Goal: Task Accomplishment & Management: Complete application form

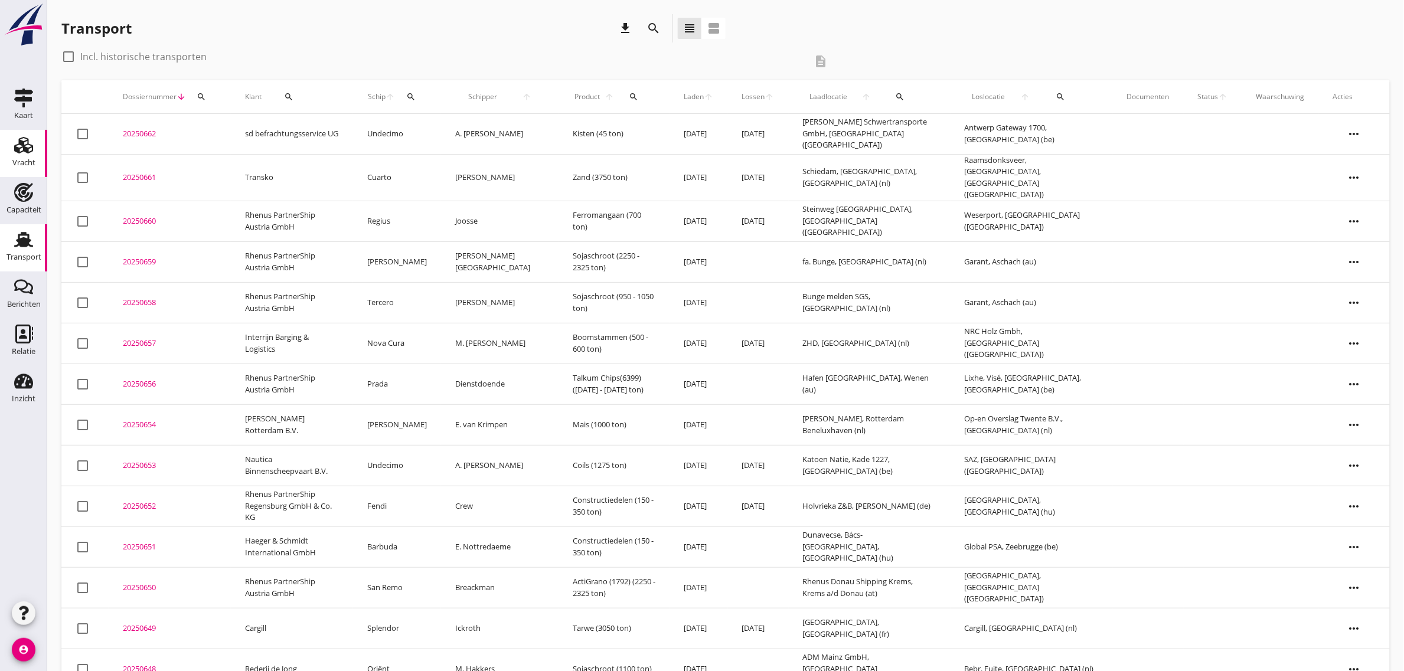
click at [18, 137] on icon "Vracht" at bounding box center [23, 145] width 19 height 19
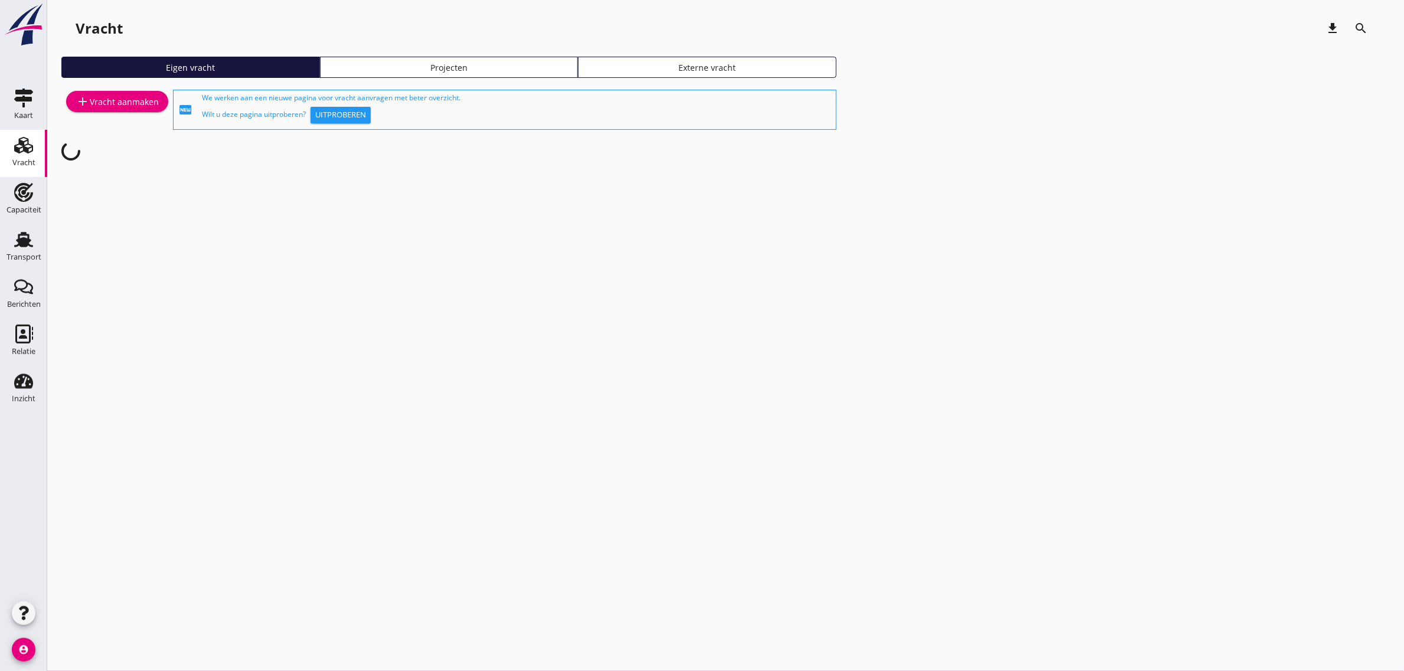
click at [97, 97] on div "add Vracht aanmaken" at bounding box center [117, 101] width 83 height 14
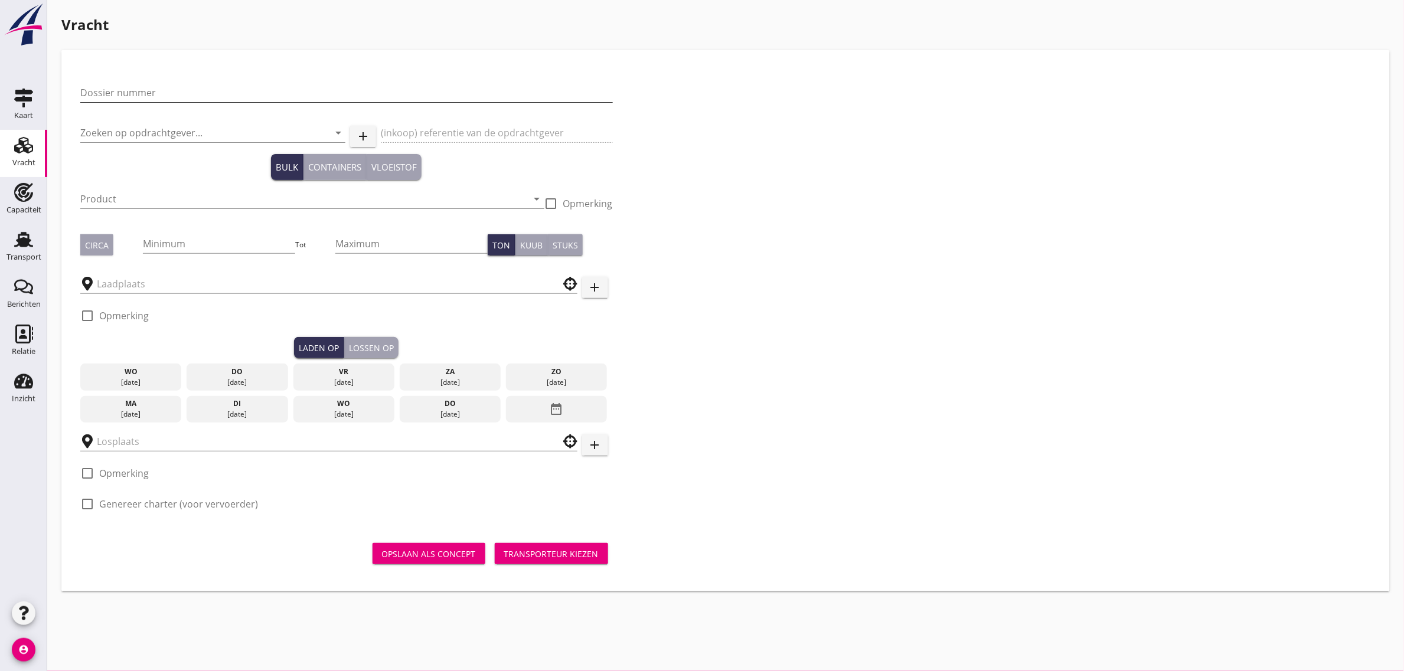
drag, startPoint x: 97, startPoint y: 97, endPoint x: 140, endPoint y: 89, distance: 43.3
click at [140, 89] on input "Dossier nummer" at bounding box center [346, 92] width 532 height 19
type input "20250663"
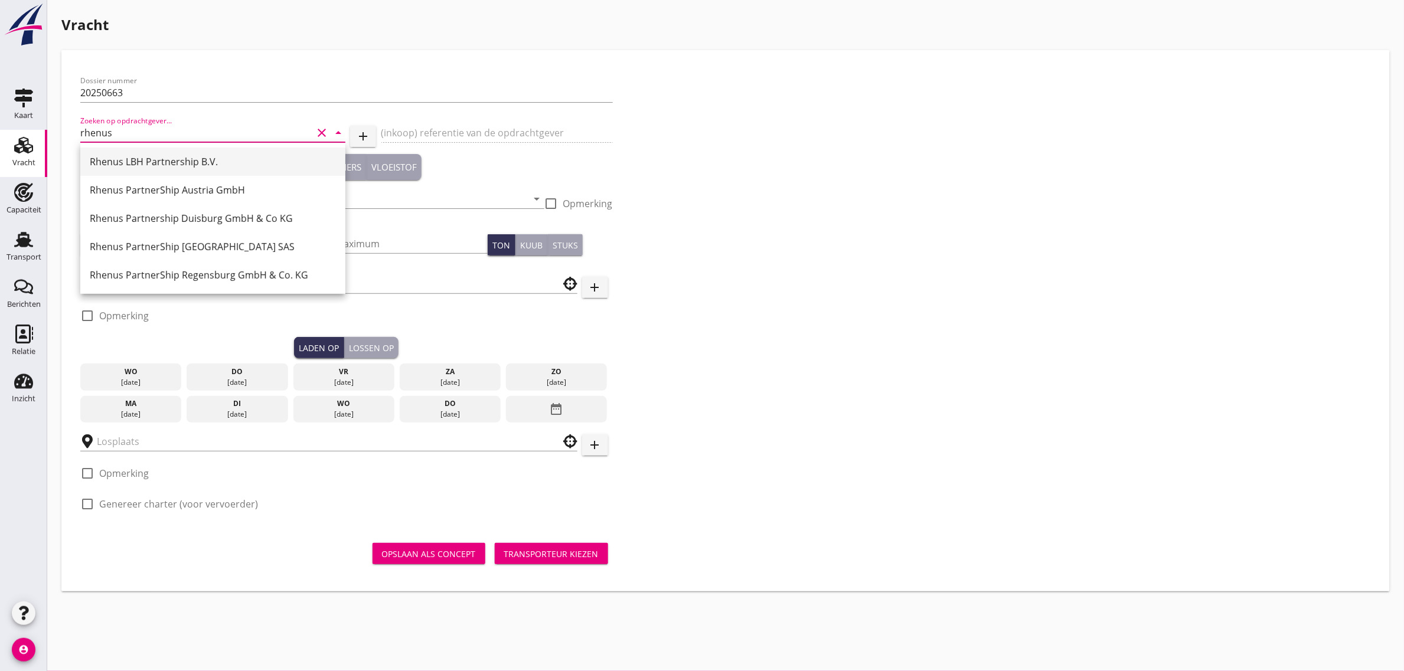
click at [176, 168] on div "Rhenus LBH Partnership B.V." at bounding box center [213, 162] width 246 height 14
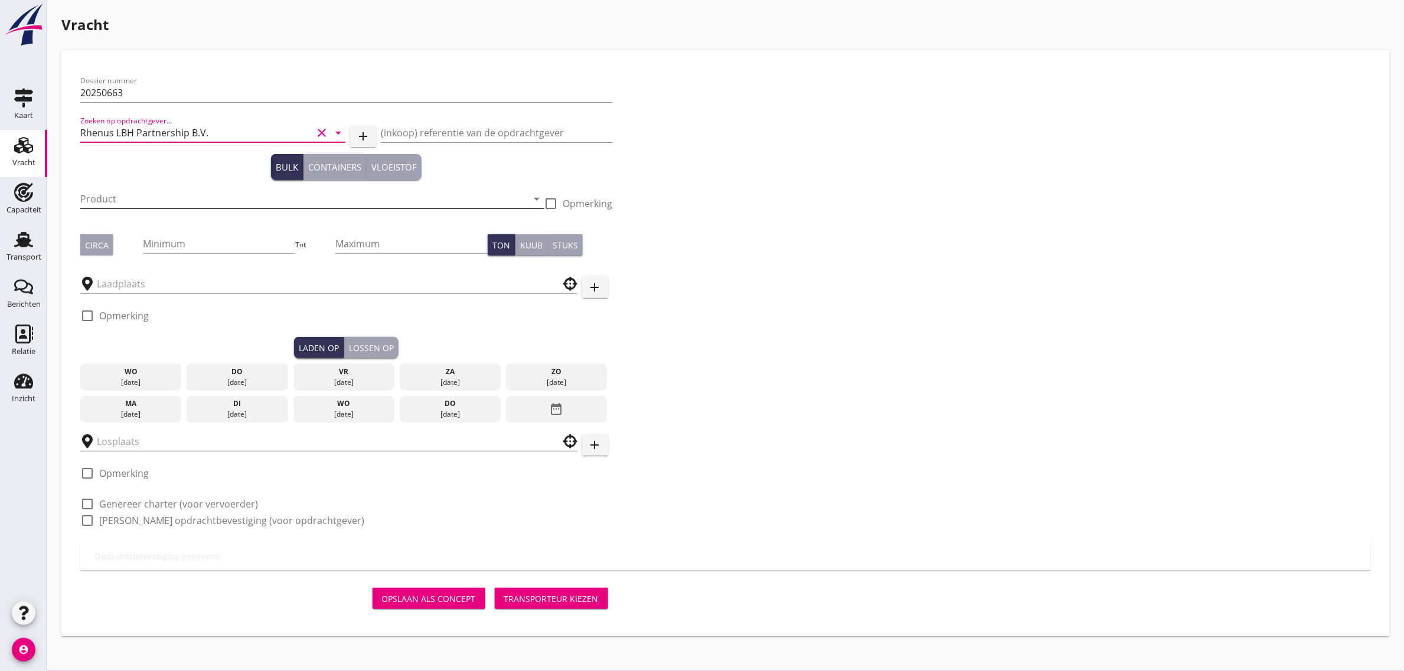
type input "Rhenus LBH Partnership B.V."
click at [158, 200] on input "Product" at bounding box center [303, 198] width 447 height 19
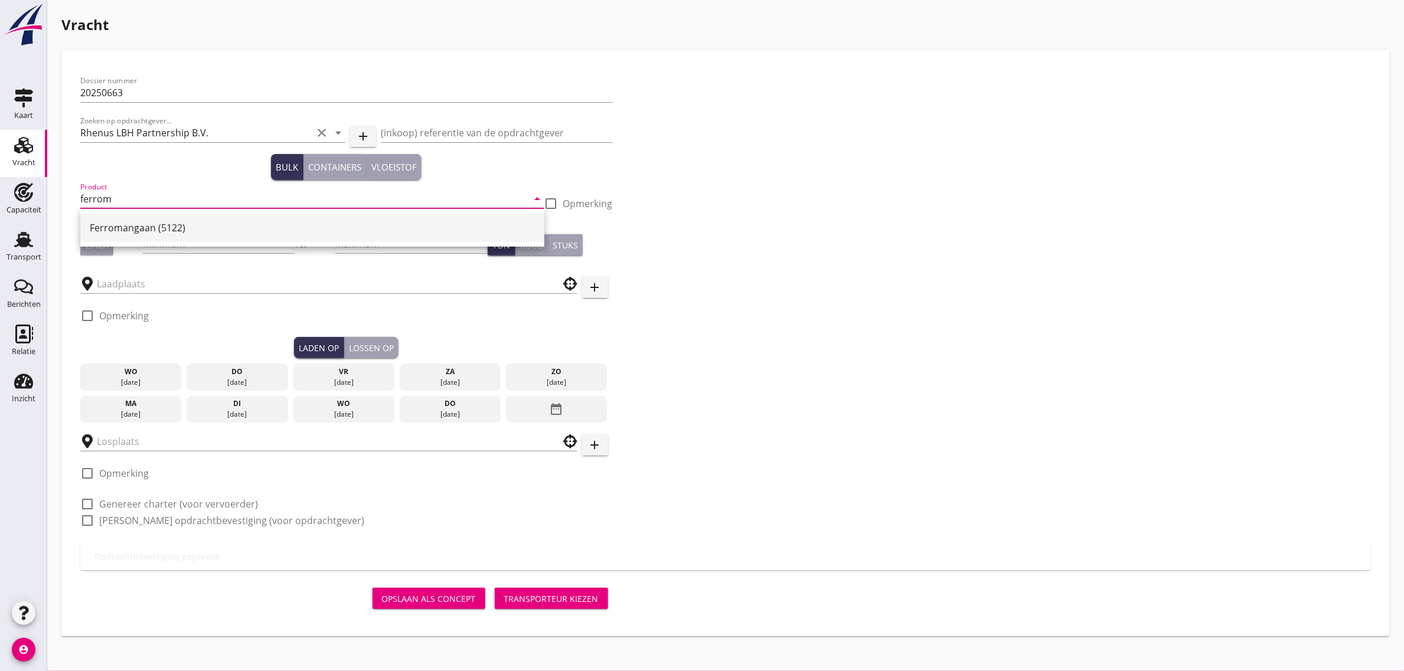
click at [145, 233] on div "Ferromangaan (5122)" at bounding box center [312, 228] width 445 height 14
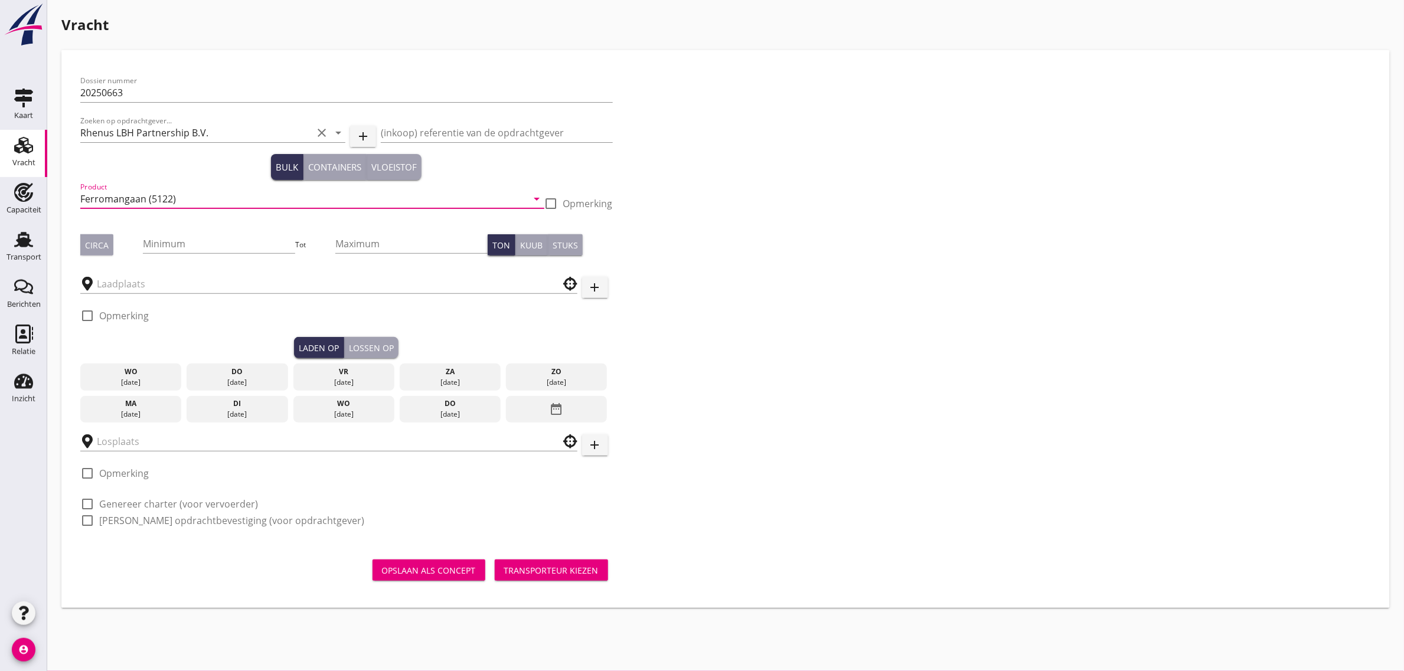
type input "Ferromangaan (5122)"
click at [105, 243] on div "Circa" at bounding box center [97, 245] width 24 height 12
click at [175, 251] on input "Minimum" at bounding box center [219, 243] width 152 height 19
type input "1000"
click at [138, 275] on input "text" at bounding box center [320, 283] width 447 height 19
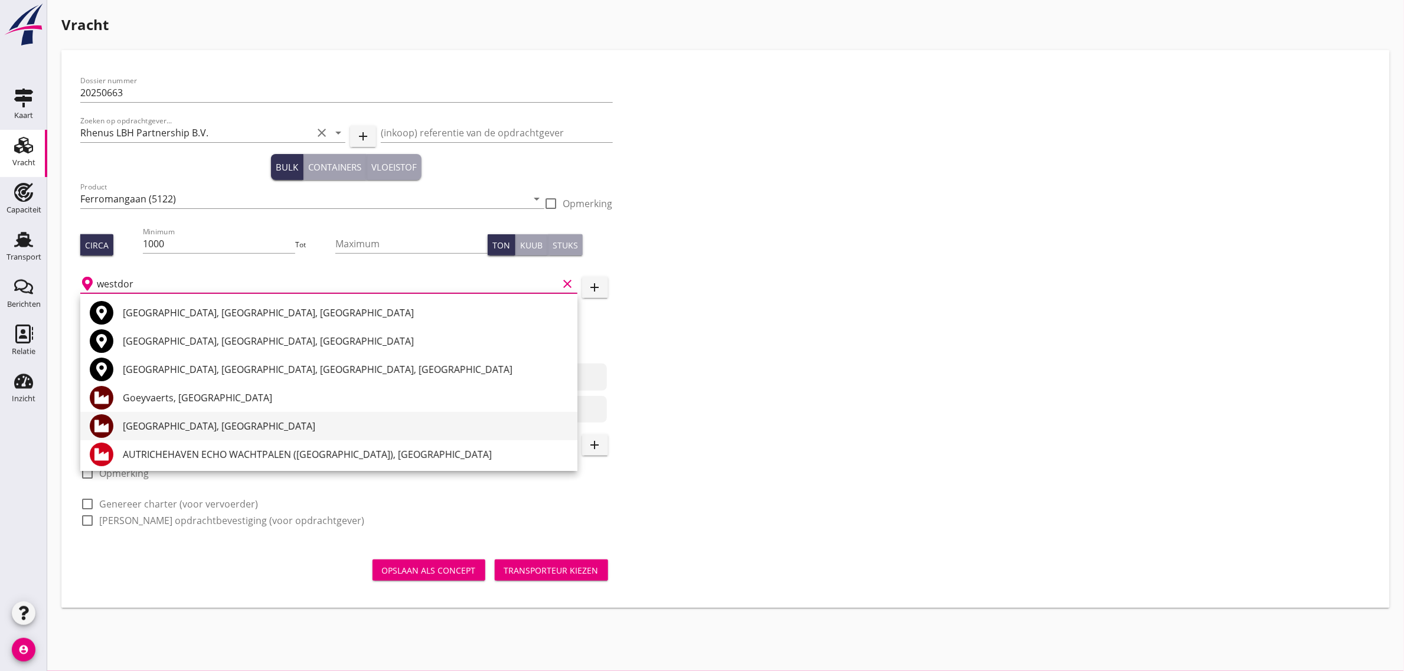
click at [225, 420] on div "[GEOGRAPHIC_DATA], [GEOGRAPHIC_DATA]" at bounding box center [345, 426] width 445 height 14
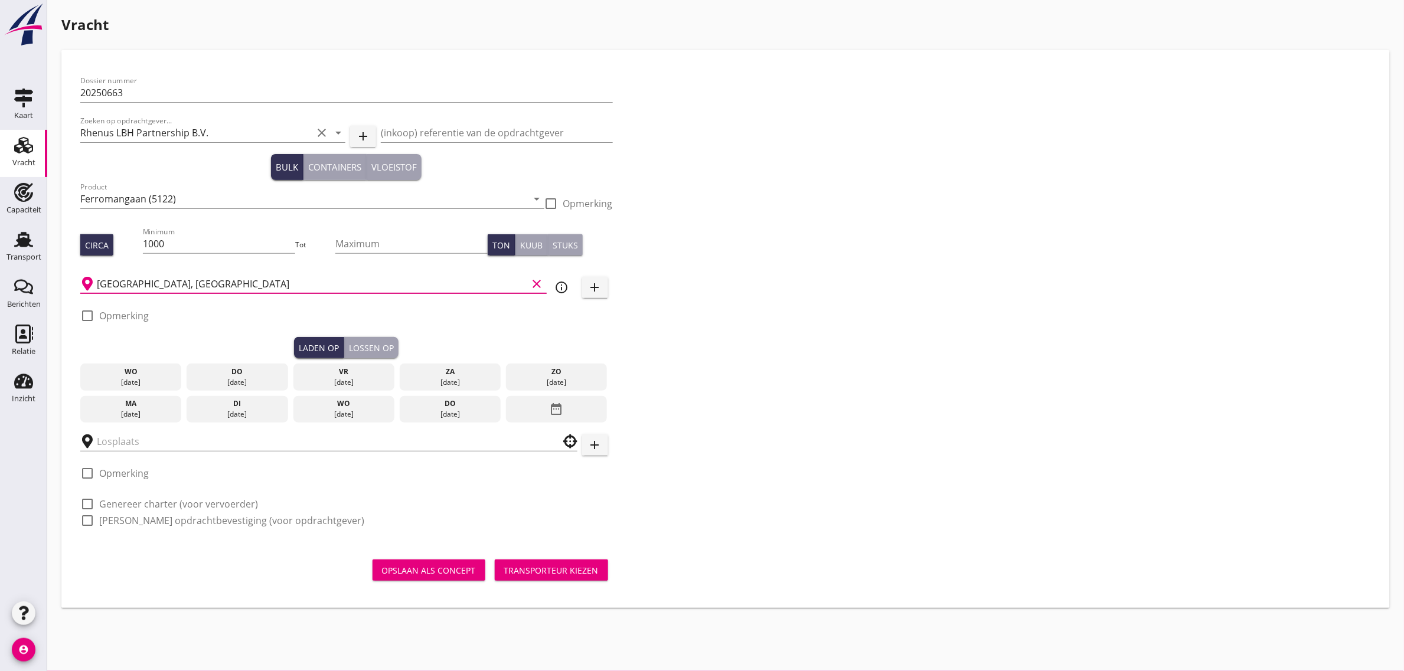
type input "[GEOGRAPHIC_DATA], [GEOGRAPHIC_DATA]"
click at [266, 380] on div "[DATE]" at bounding box center [237, 382] width 96 height 11
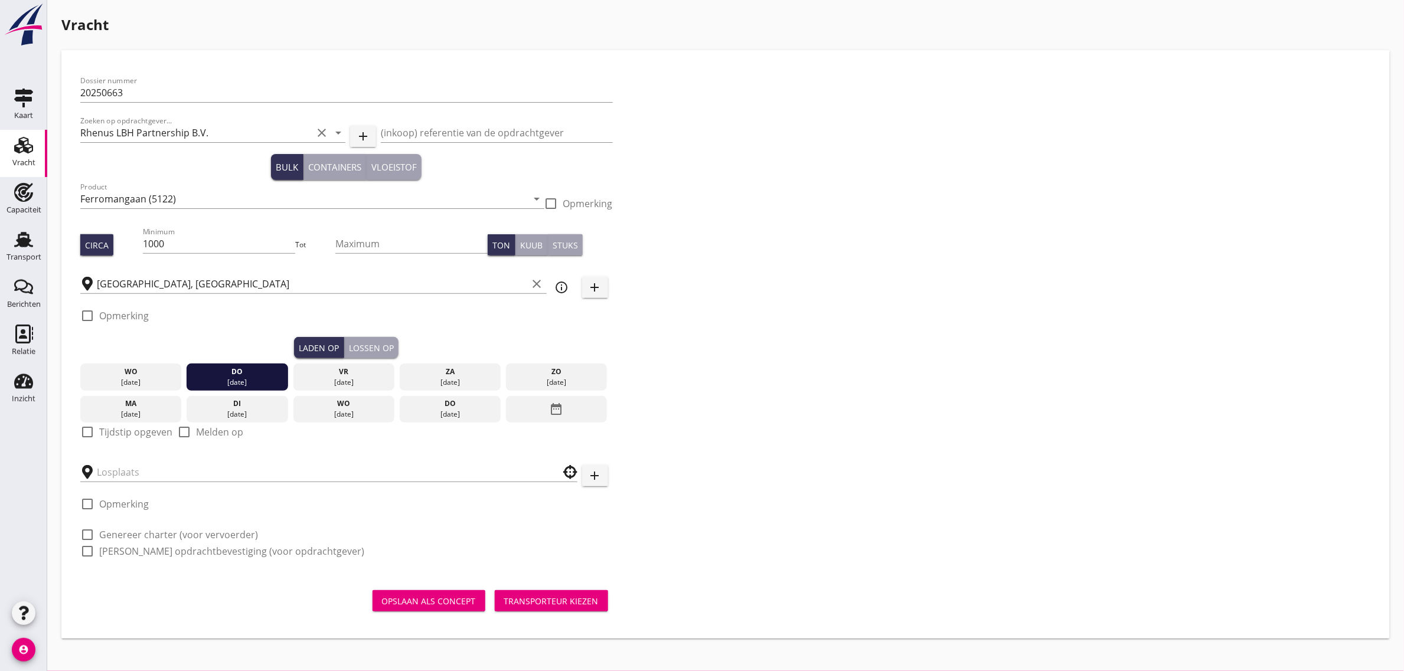
click at [107, 432] on label "Tijdstip opgeven" at bounding box center [135, 432] width 73 height 12
checkbox input "true"
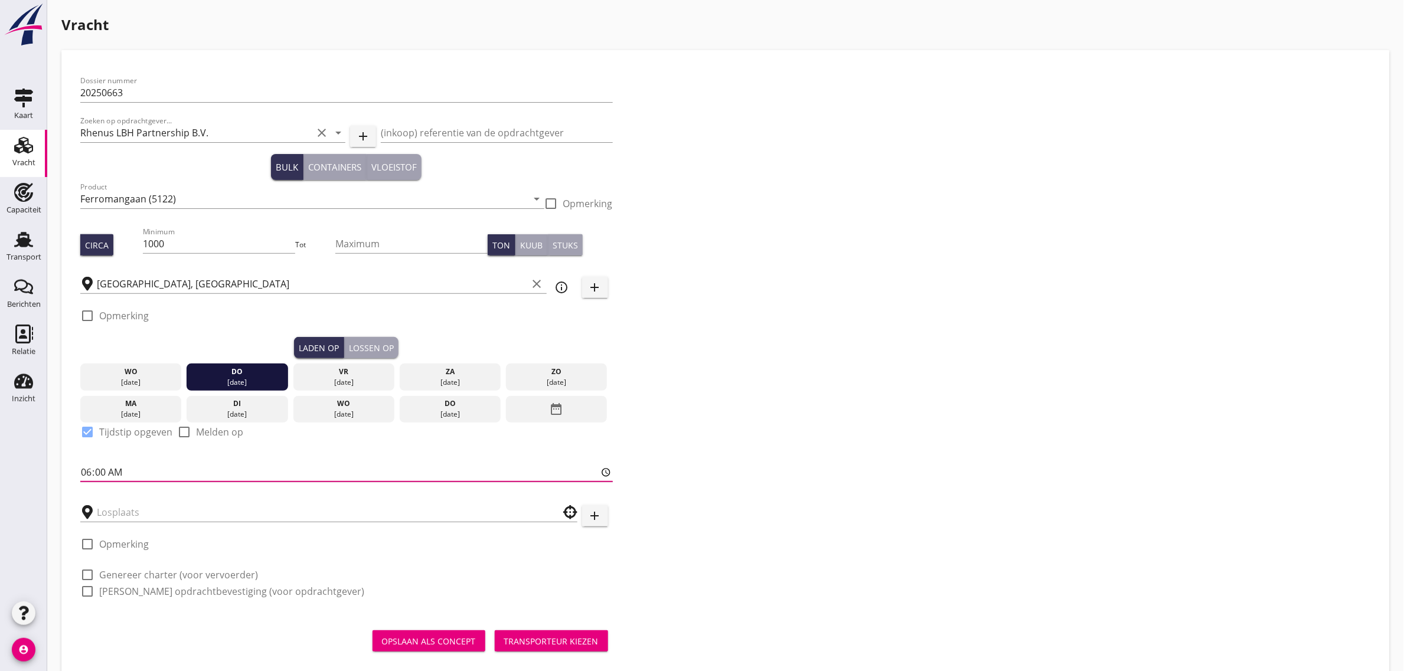
click at [84, 473] on input "06:00" at bounding box center [346, 472] width 532 height 19
type input "10:00"
click at [691, 439] on div "Dossier nummer 20250663 Zoeken op opdrachtgever... Rhenus LBH Partnership B.V. …" at bounding box center [726, 341] width 1300 height 544
click at [354, 348] on div "Lossen op" at bounding box center [371, 348] width 45 height 12
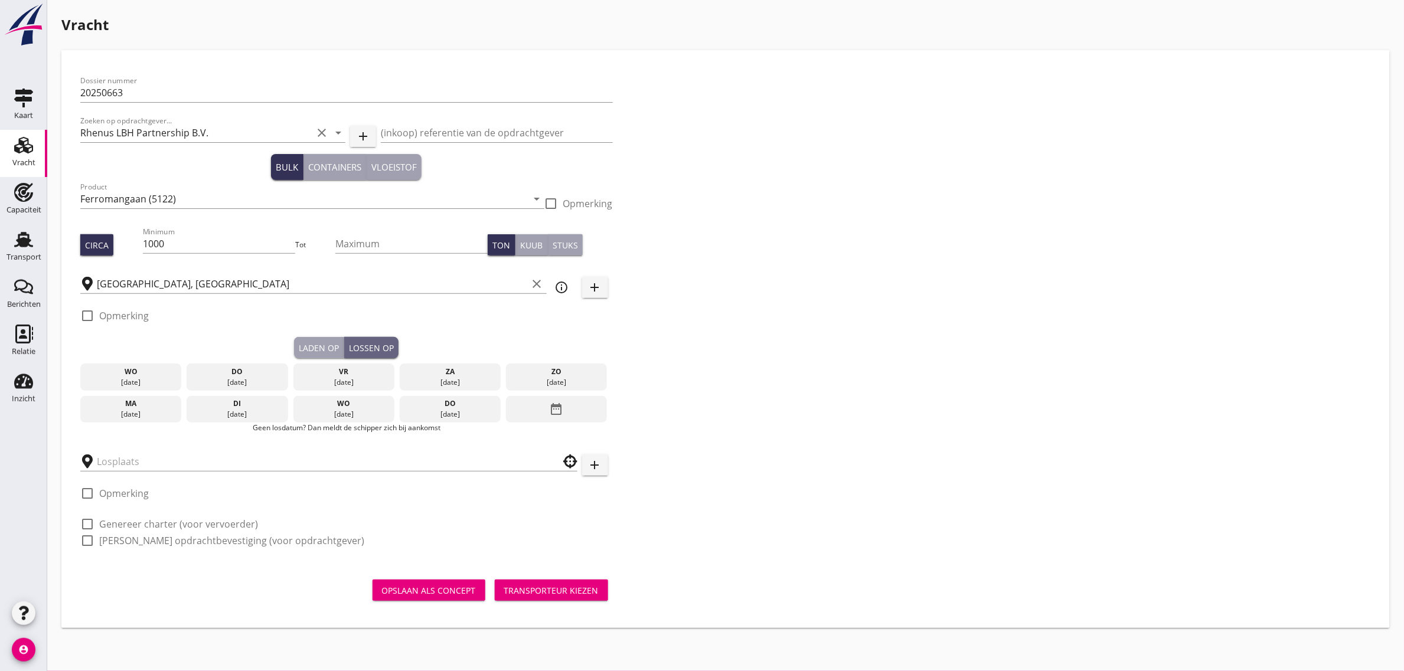
click at [353, 375] on div "vr" at bounding box center [344, 372] width 96 height 11
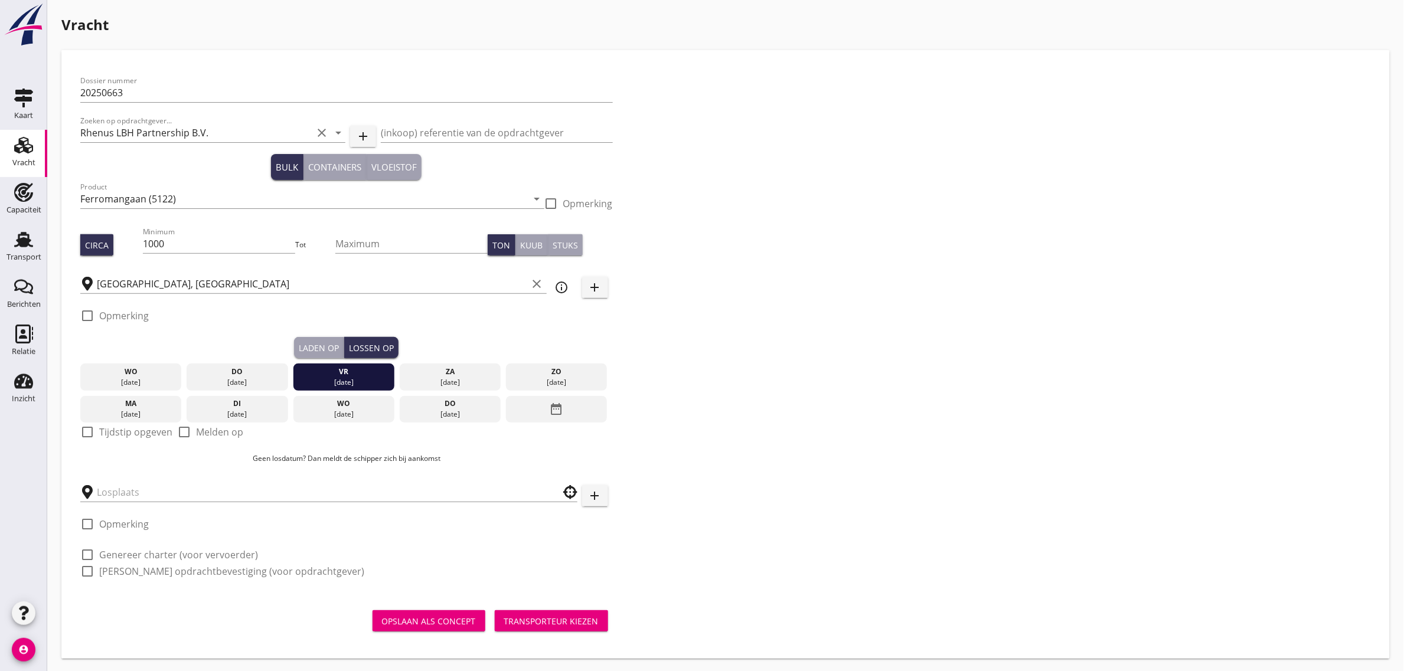
click at [130, 433] on label "Tijdstip opgeven" at bounding box center [135, 432] width 73 height 12
checkbox input "true"
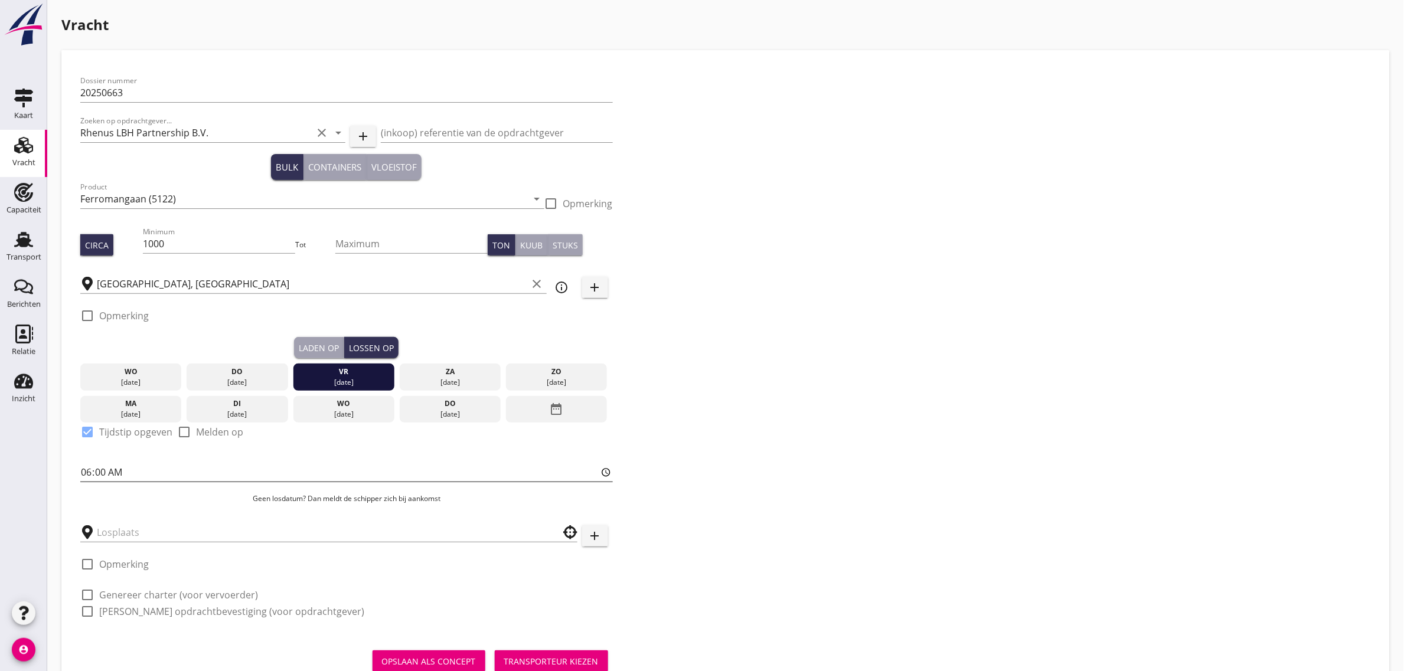
click at [86, 470] on input "06:00" at bounding box center [346, 472] width 532 height 19
type input "10:00"
click at [86, 471] on input "10:09" at bounding box center [346, 472] width 532 height 19
type input "09:00"
drag, startPoint x: 757, startPoint y: 408, endPoint x: 733, endPoint y: 390, distance: 30.3
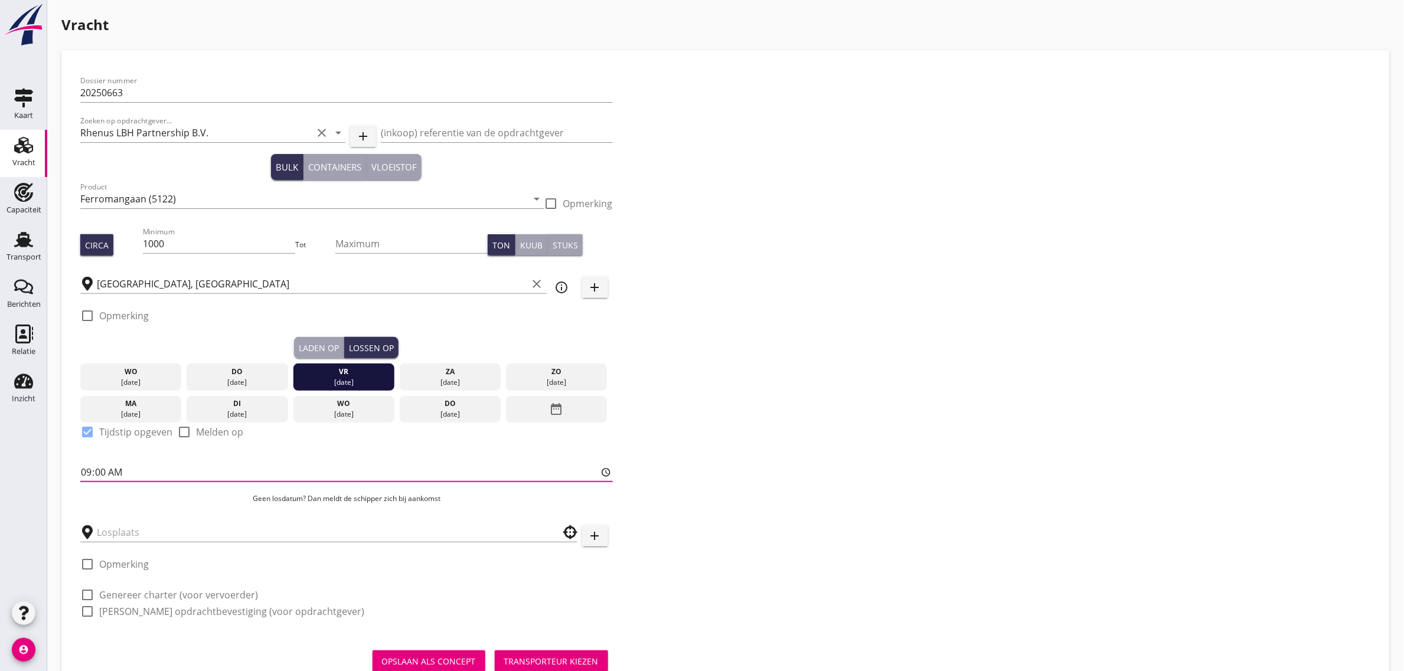
click at [757, 406] on div "Dossier nummer 20250663 Zoeken op opdrachtgever... Rhenus LBH Partnership B.V. …" at bounding box center [726, 351] width 1300 height 564
click at [160, 527] on input "text" at bounding box center [320, 532] width 447 height 19
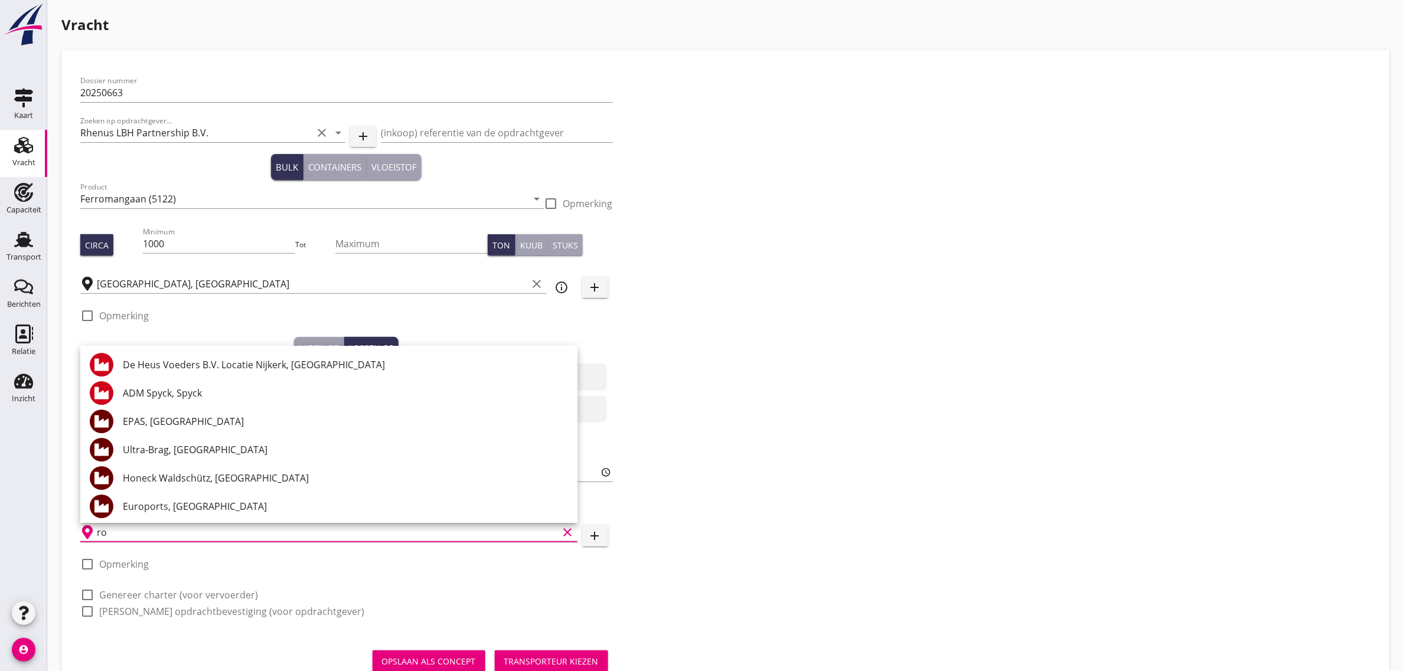
type input "r"
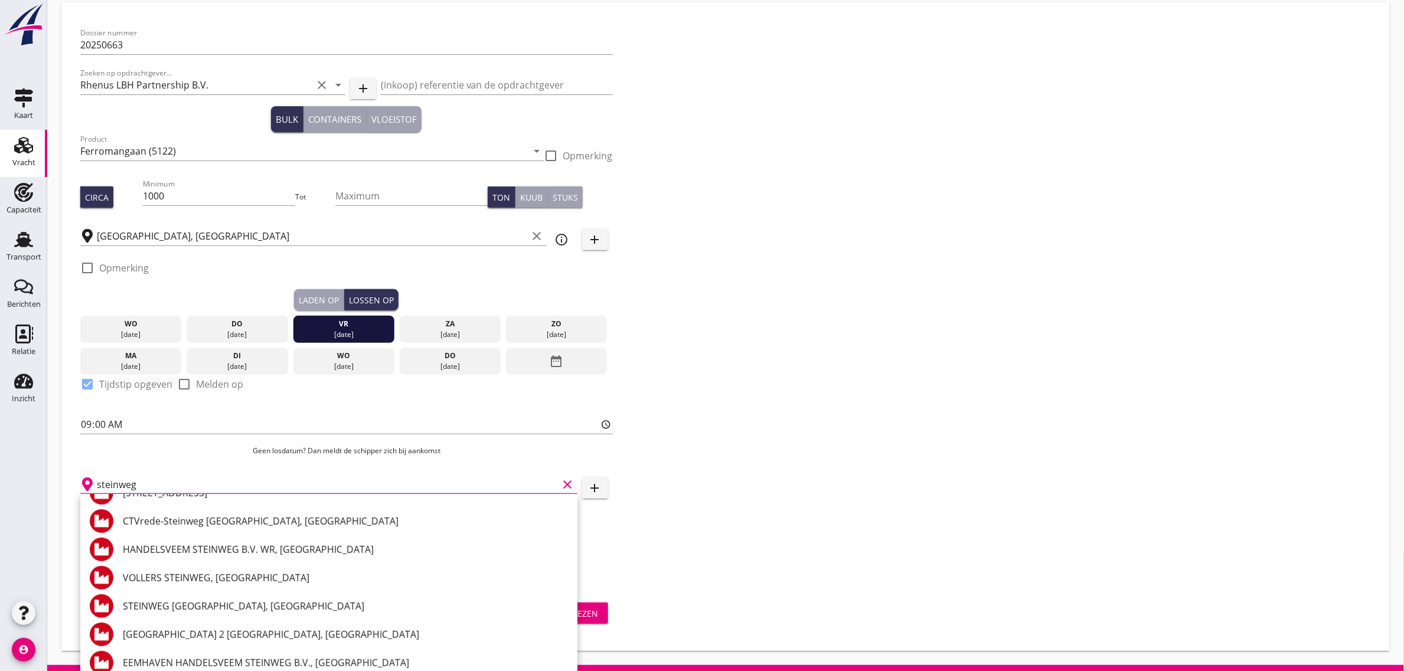
scroll to position [369, 0]
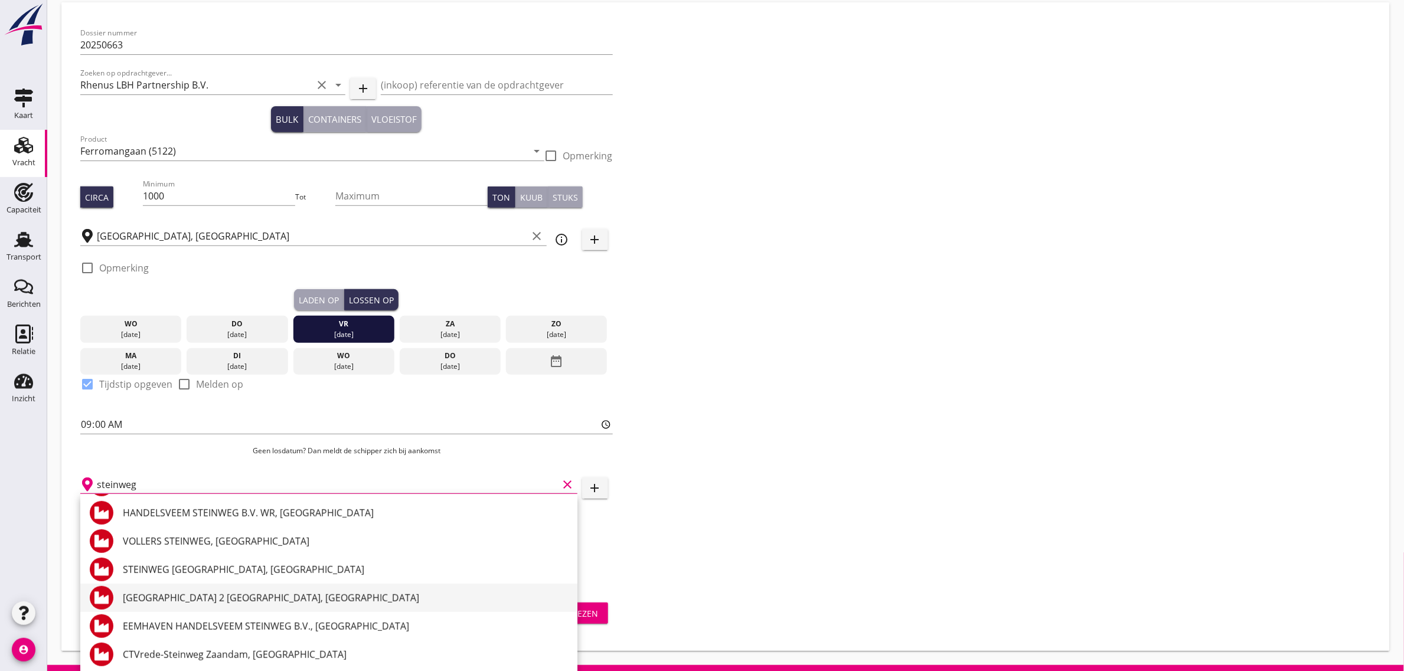
click at [274, 598] on div "[GEOGRAPHIC_DATA] 2 [GEOGRAPHIC_DATA], [GEOGRAPHIC_DATA]" at bounding box center [345, 598] width 445 height 14
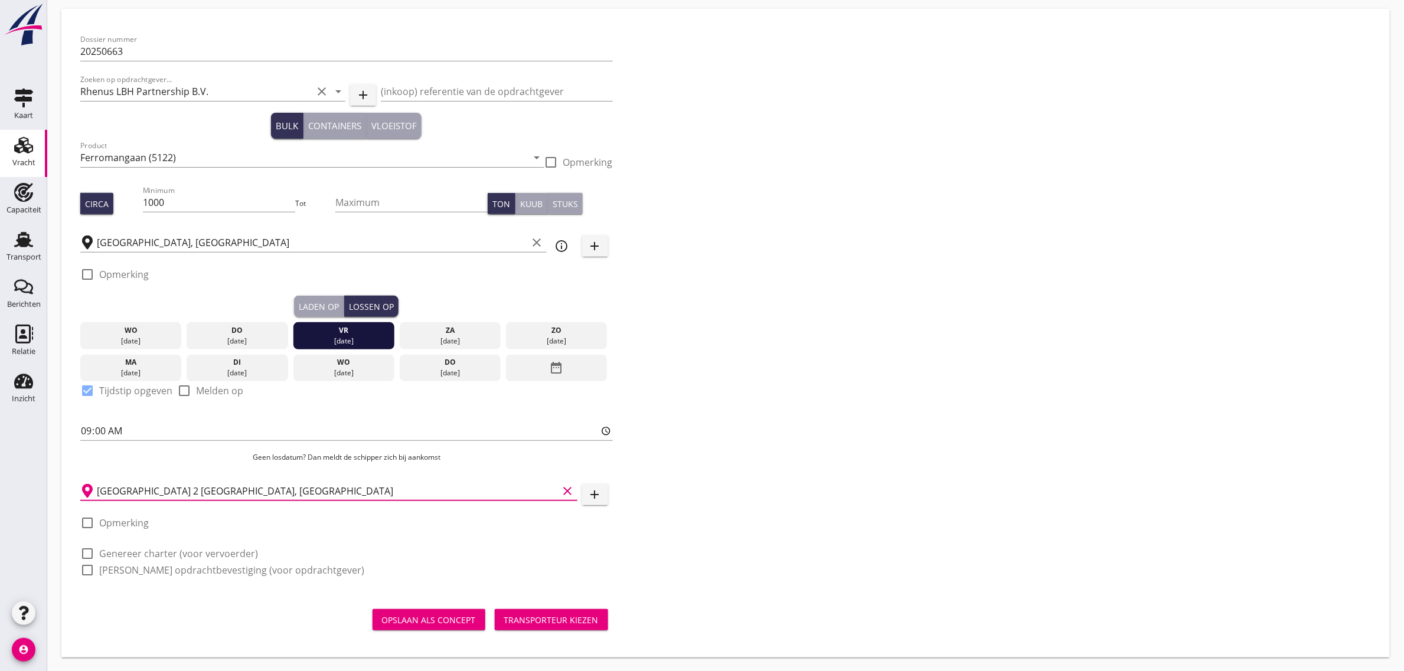
type input "[GEOGRAPHIC_DATA] 2 [GEOGRAPHIC_DATA], [GEOGRAPHIC_DATA]"
click at [597, 561] on div "check_box_outline_blank [PERSON_NAME] opdrachtbevestiging (voor opdrachtgever)" at bounding box center [346, 569] width 532 height 17
click at [219, 553] on label "Genereer charter (voor vervoerder)" at bounding box center [178, 554] width 159 height 12
click at [217, 568] on label "[PERSON_NAME] opdrachtbevestiging (voor opdrachtgever)" at bounding box center [231, 570] width 265 height 12
checkbox input "true"
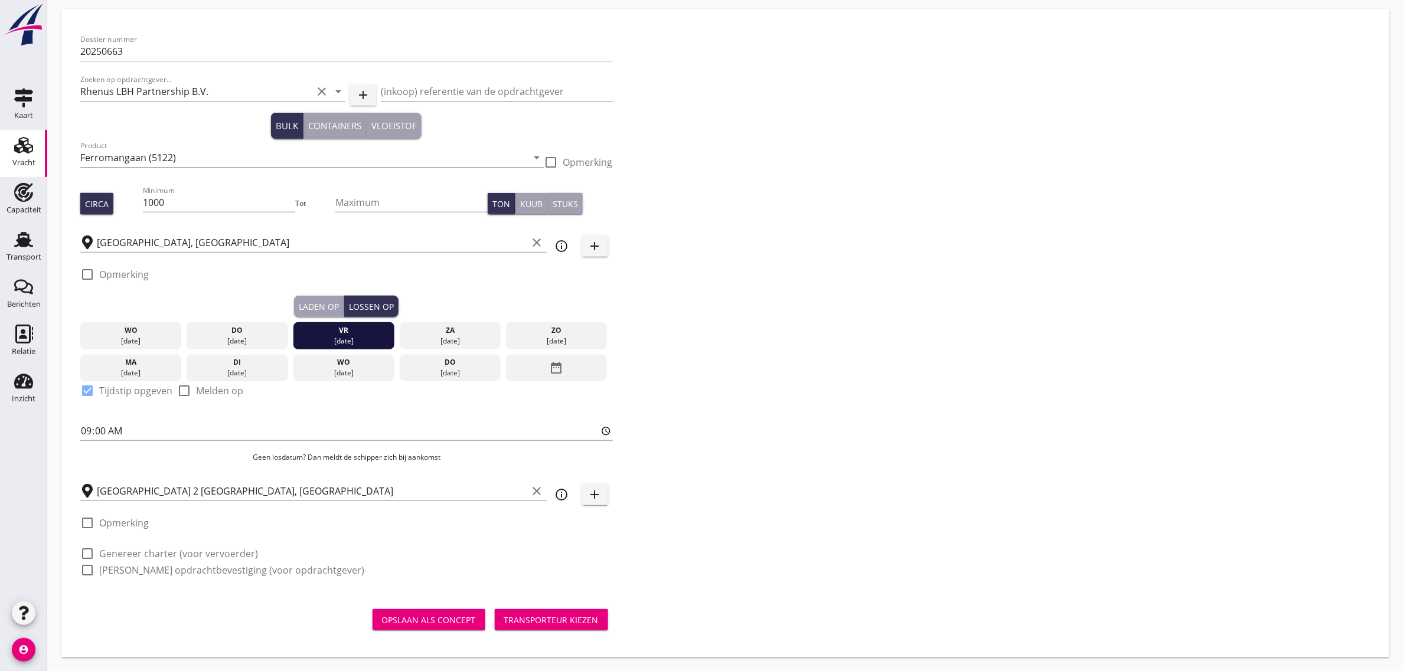
checkbox input "true"
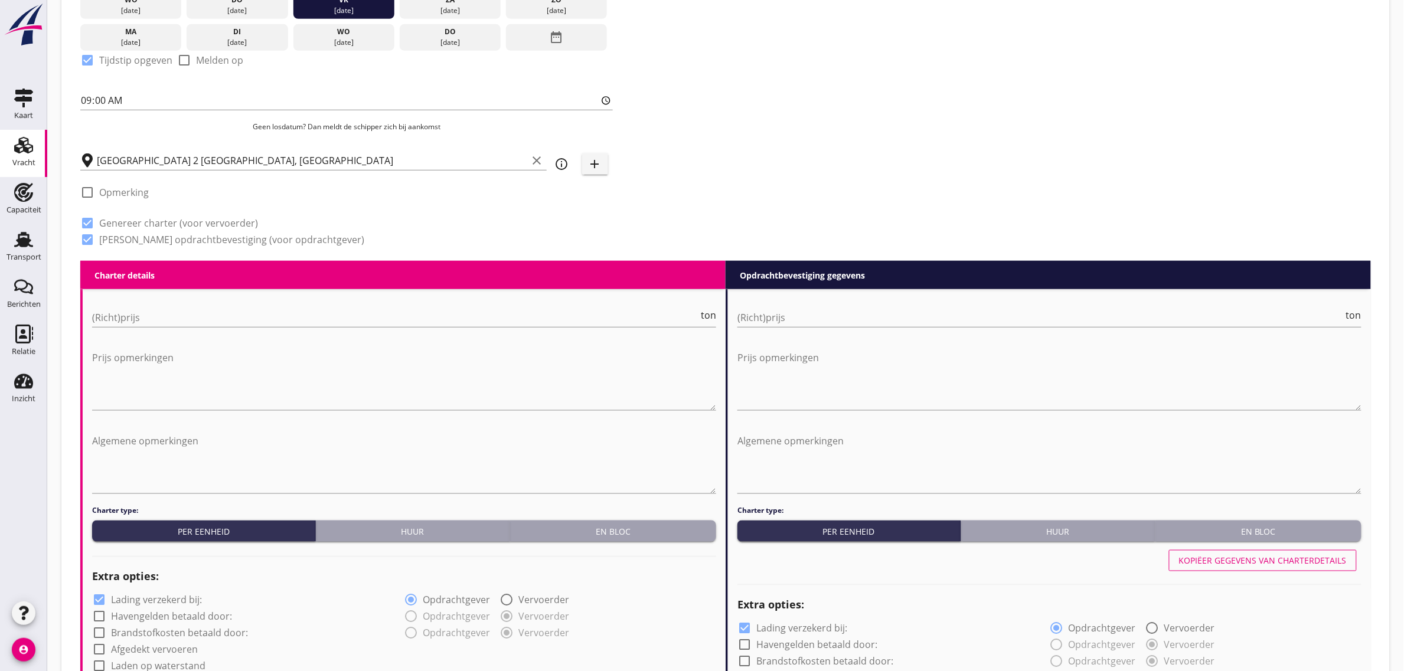
scroll to position [484, 0]
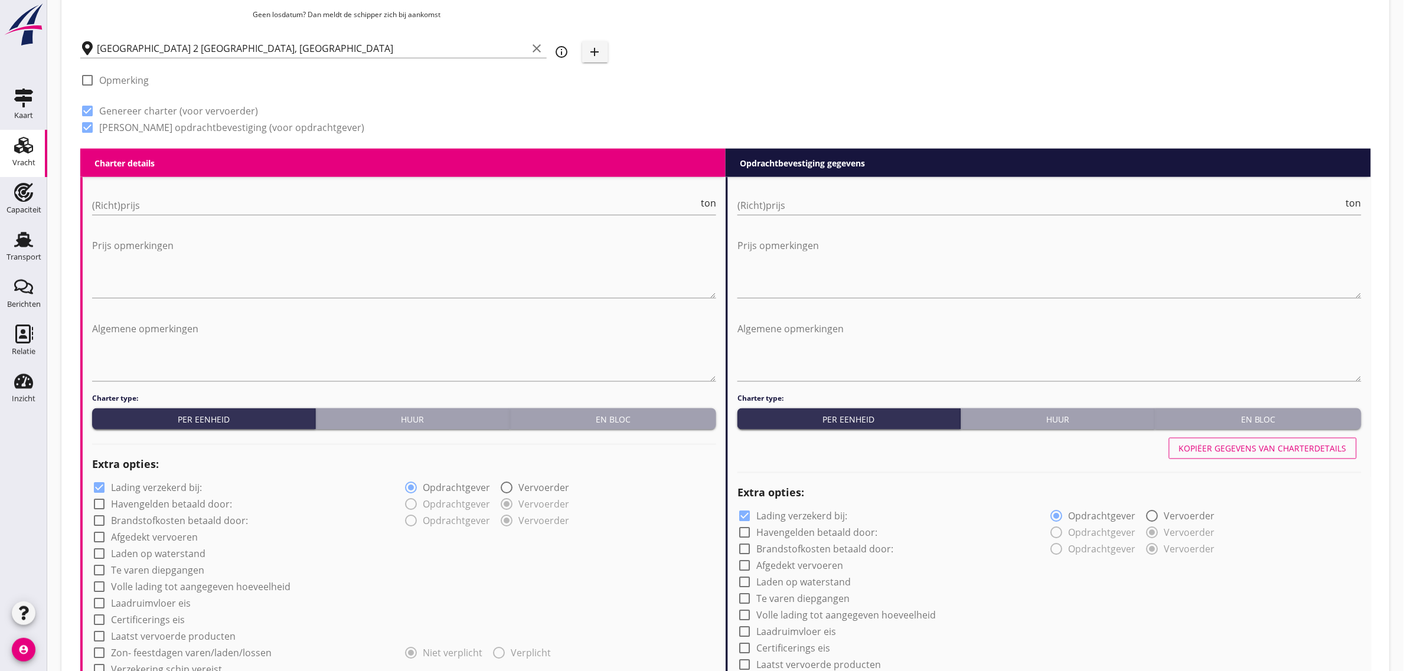
click at [609, 406] on div "Charter type: Per eenheid Huur En bloc" at bounding box center [404, 411] width 624 height 37
click at [576, 420] on div "En bloc" at bounding box center [613, 419] width 197 height 12
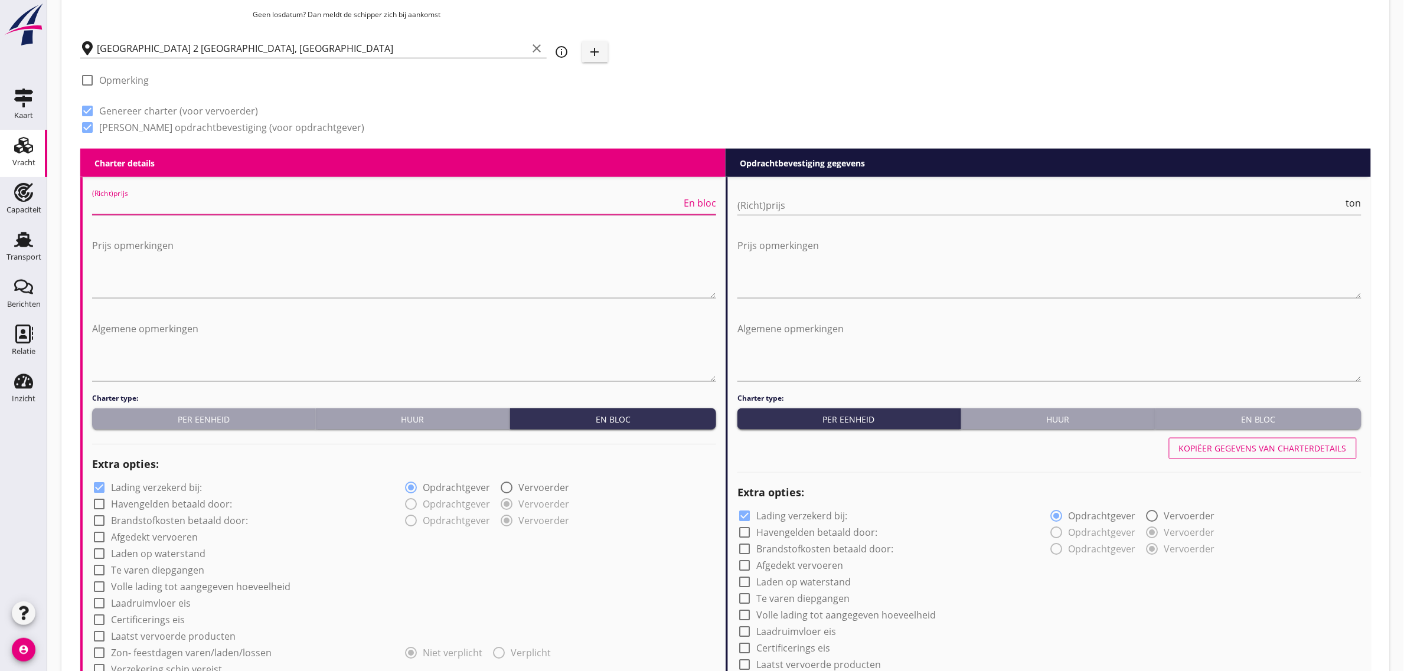
click at [151, 207] on input "(Richt)prijs" at bounding box center [386, 205] width 589 height 19
type input "7000"
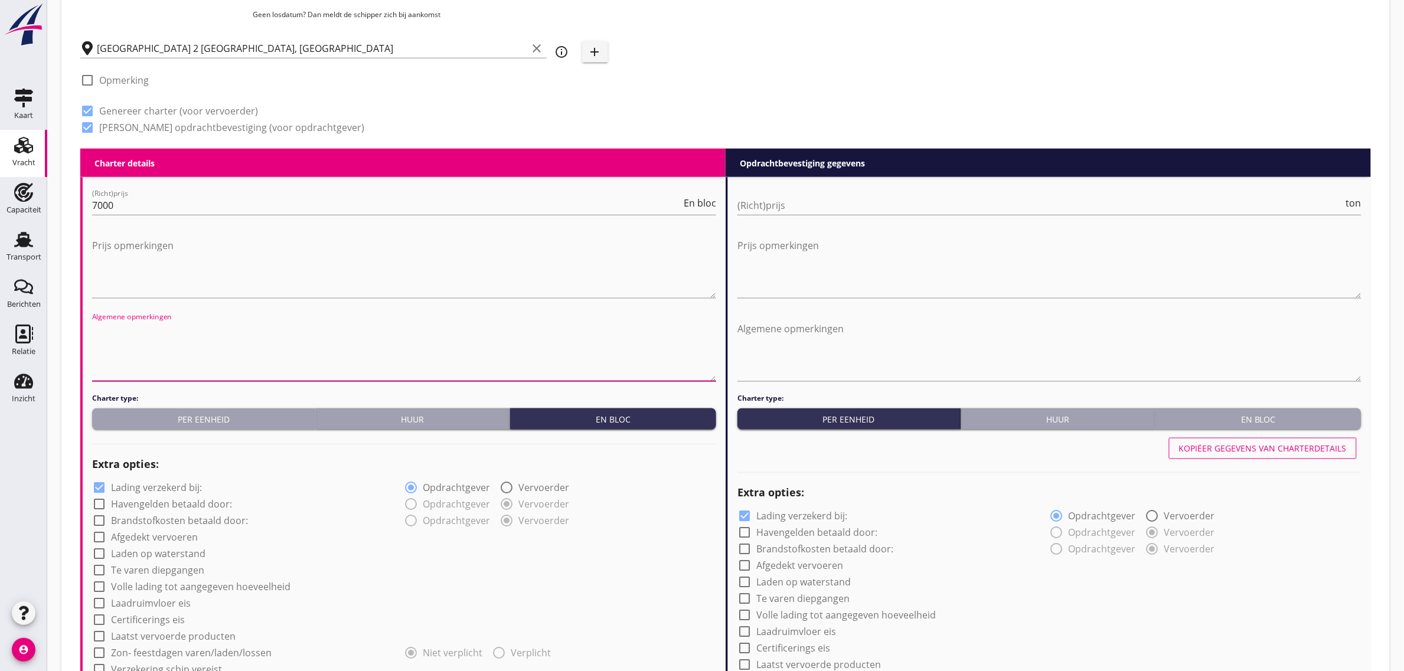
click at [146, 334] on textarea "Algemene opmerkingen" at bounding box center [404, 350] width 624 height 62
type textarea "Bij leegkomst op 22.09 geldt een vracht van €8.500,-"
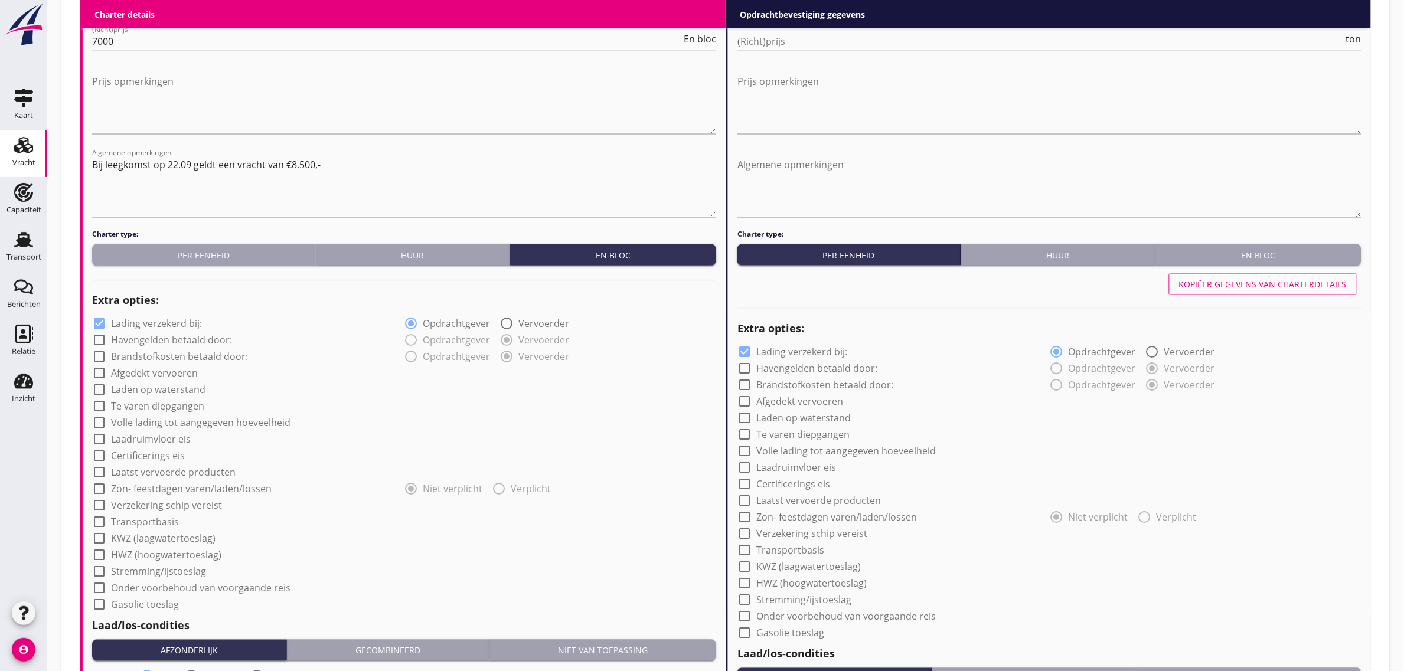
scroll to position [705, 0]
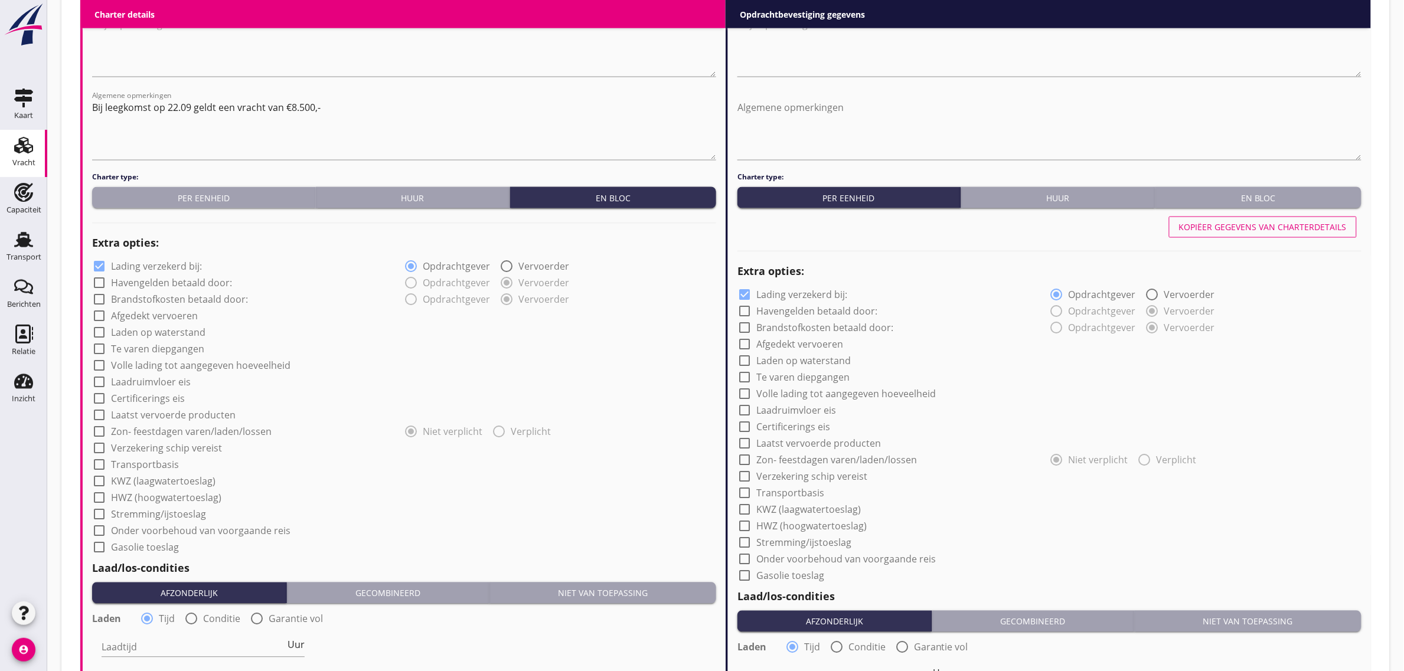
click at [183, 317] on label "Afgedekt vervoeren" at bounding box center [154, 317] width 87 height 12
checkbox input "true"
click at [169, 382] on label "Laadruimvloer eis" at bounding box center [151, 383] width 80 height 12
checkbox input "true"
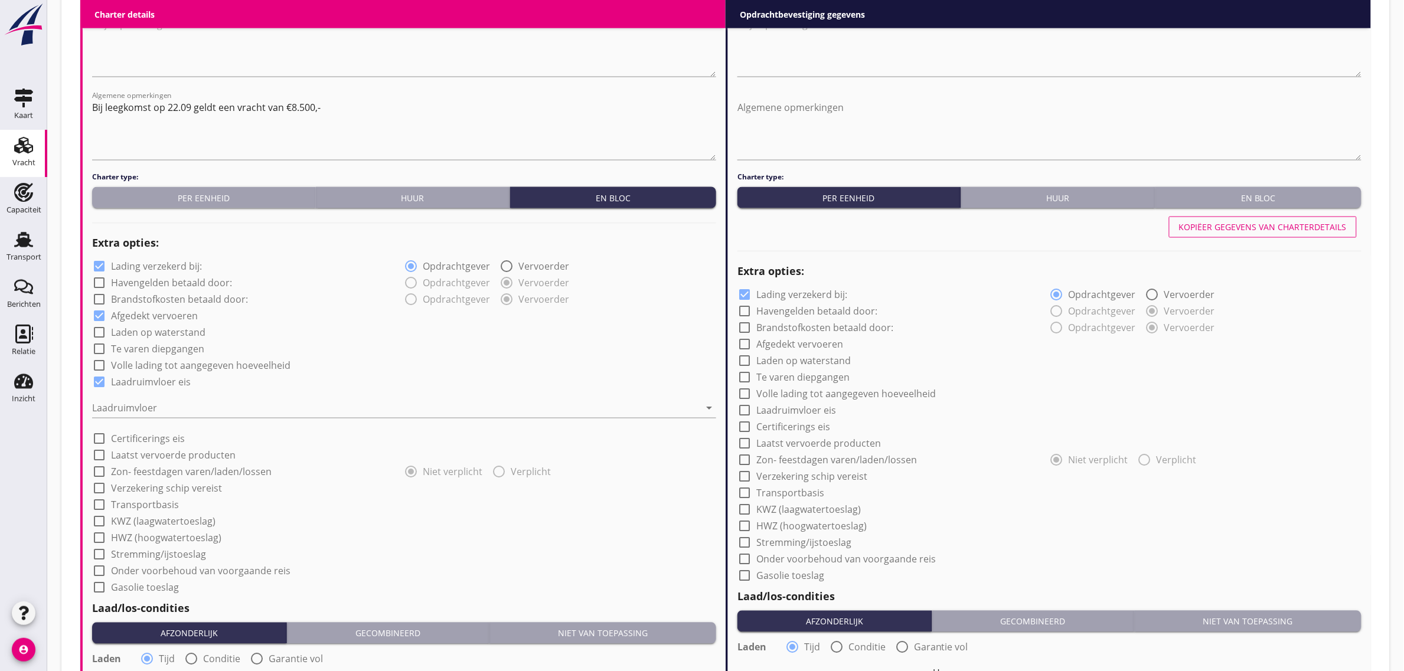
drag, startPoint x: 162, startPoint y: 403, endPoint x: 161, endPoint y: 414, distance: 10.7
click at [163, 407] on div at bounding box center [395, 408] width 607 height 19
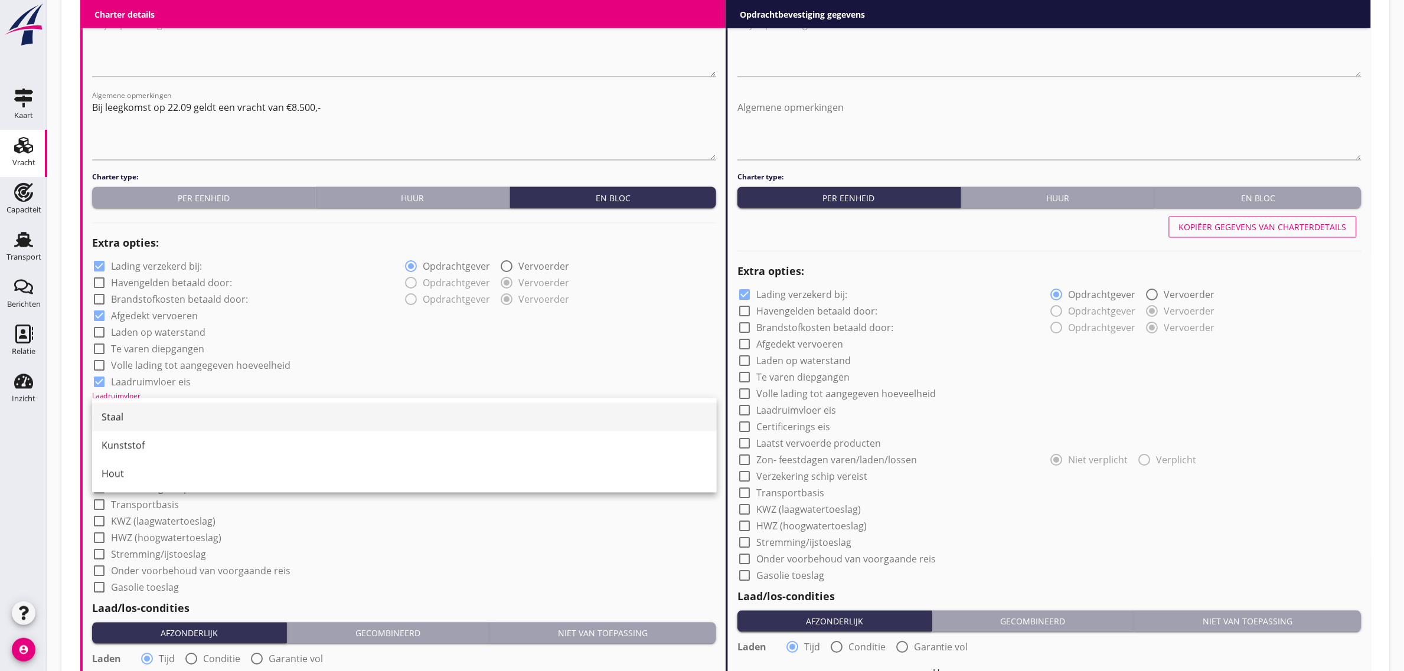
click at [159, 417] on div "Staal" at bounding box center [405, 417] width 606 height 14
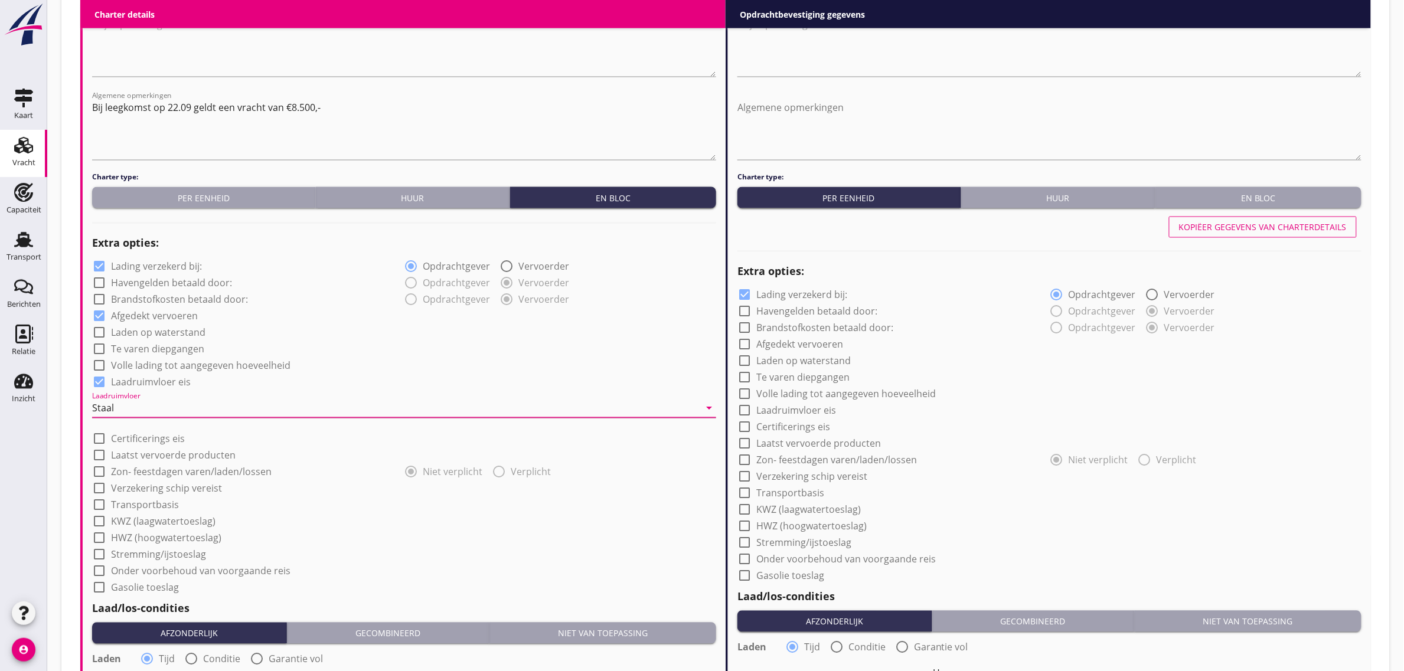
click at [354, 373] on div "check_box Laadruimvloer eis" at bounding box center [404, 381] width 624 height 17
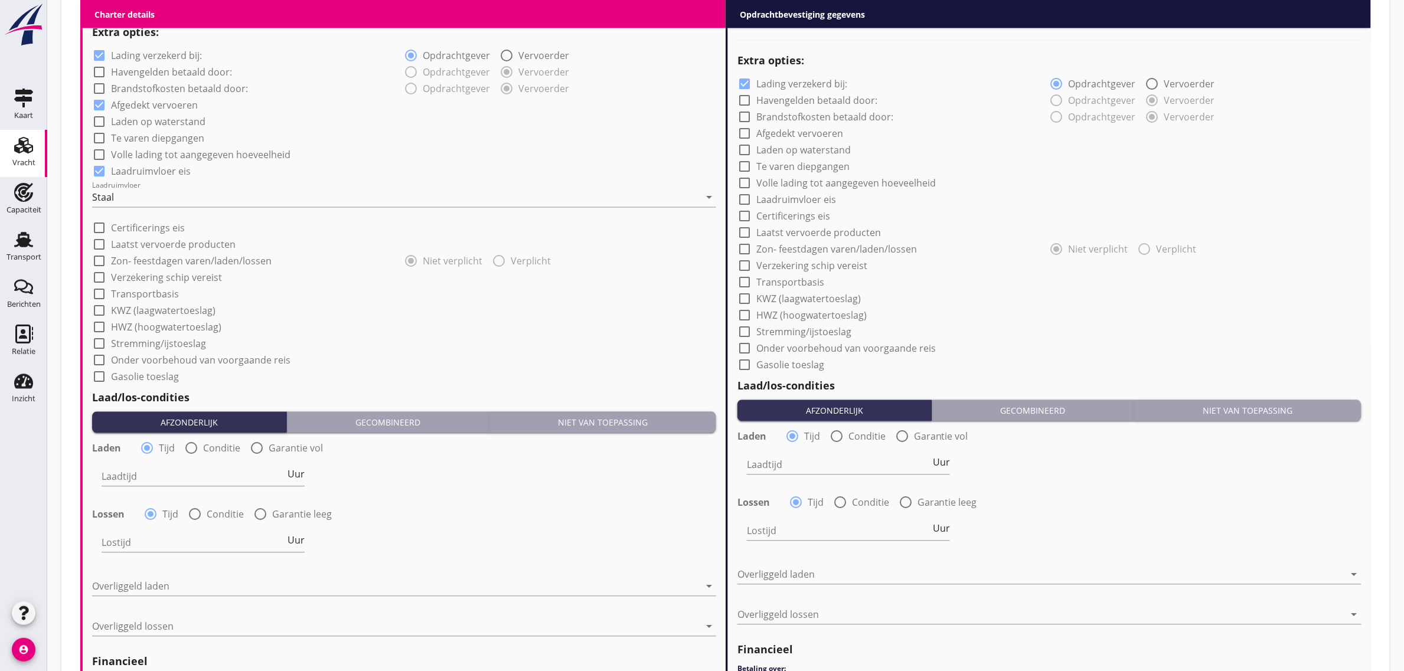
scroll to position [927, 0]
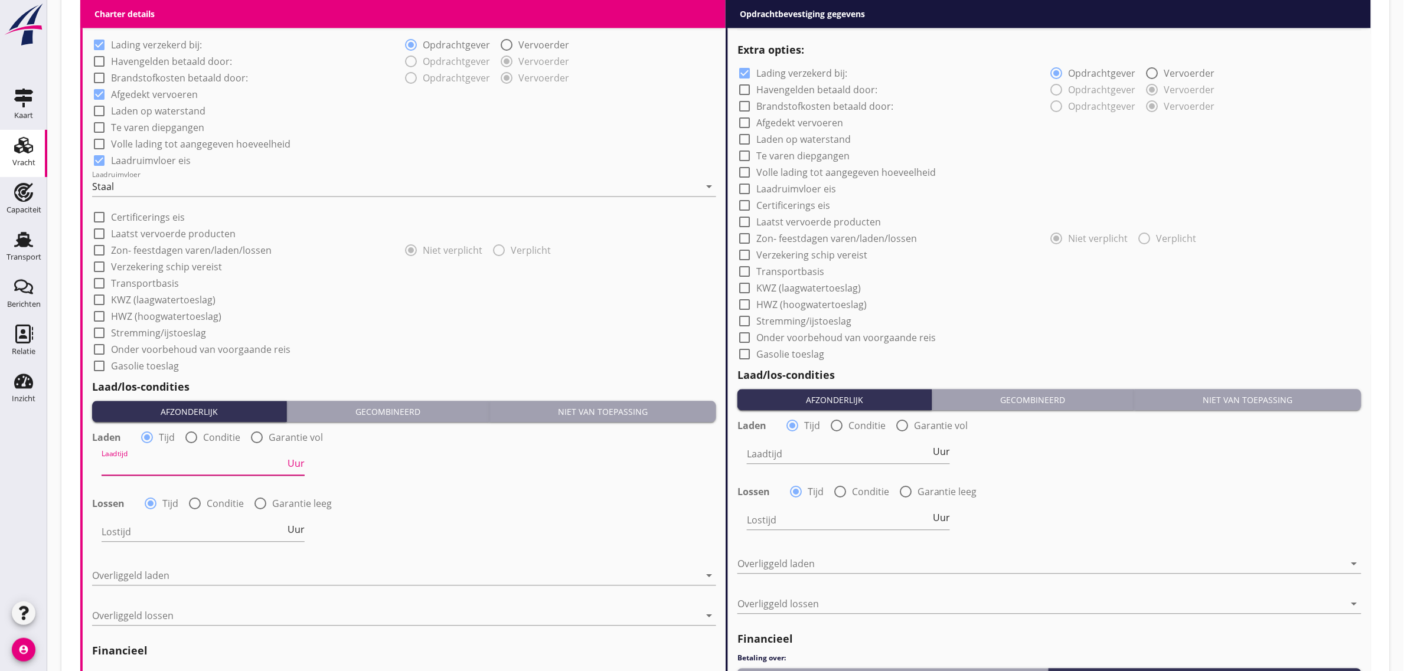
click at [198, 468] on input "Laadtijd" at bounding box center [194, 466] width 184 height 19
type input "24"
click at [431, 452] on div "Laadtijd 24 Uur" at bounding box center [404, 467] width 626 height 43
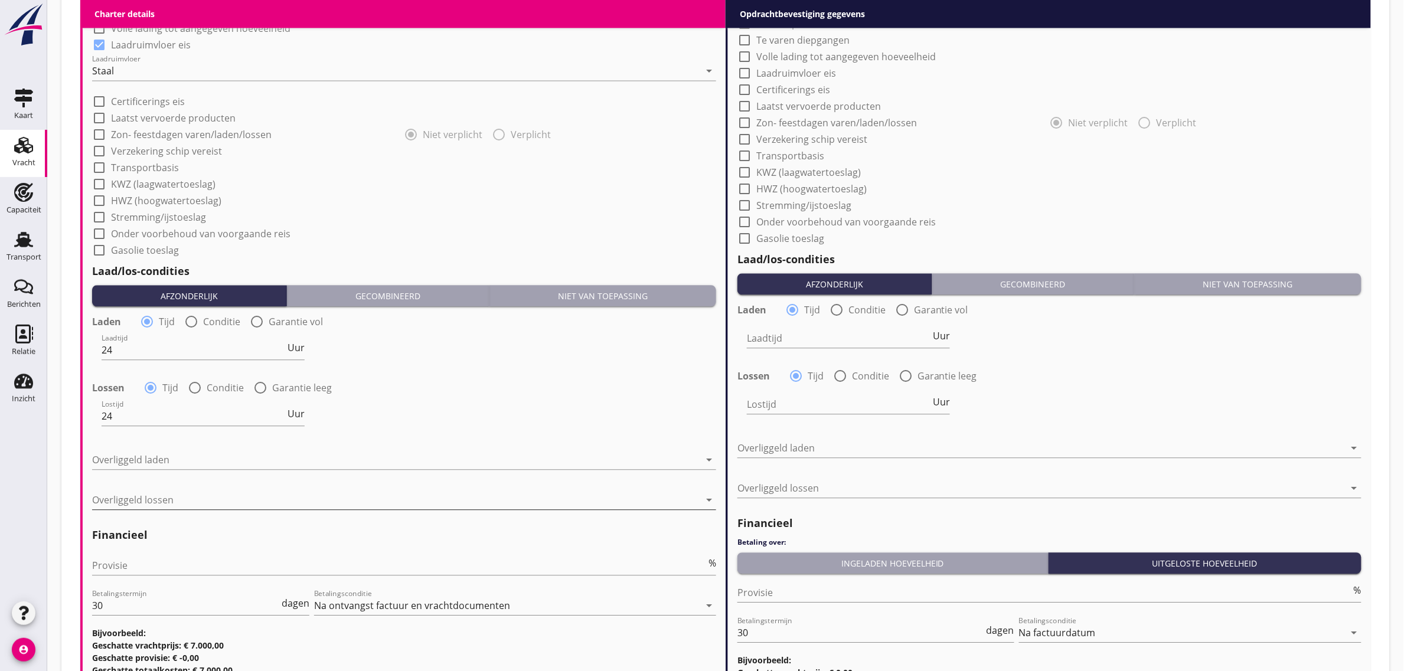
scroll to position [1074, 0]
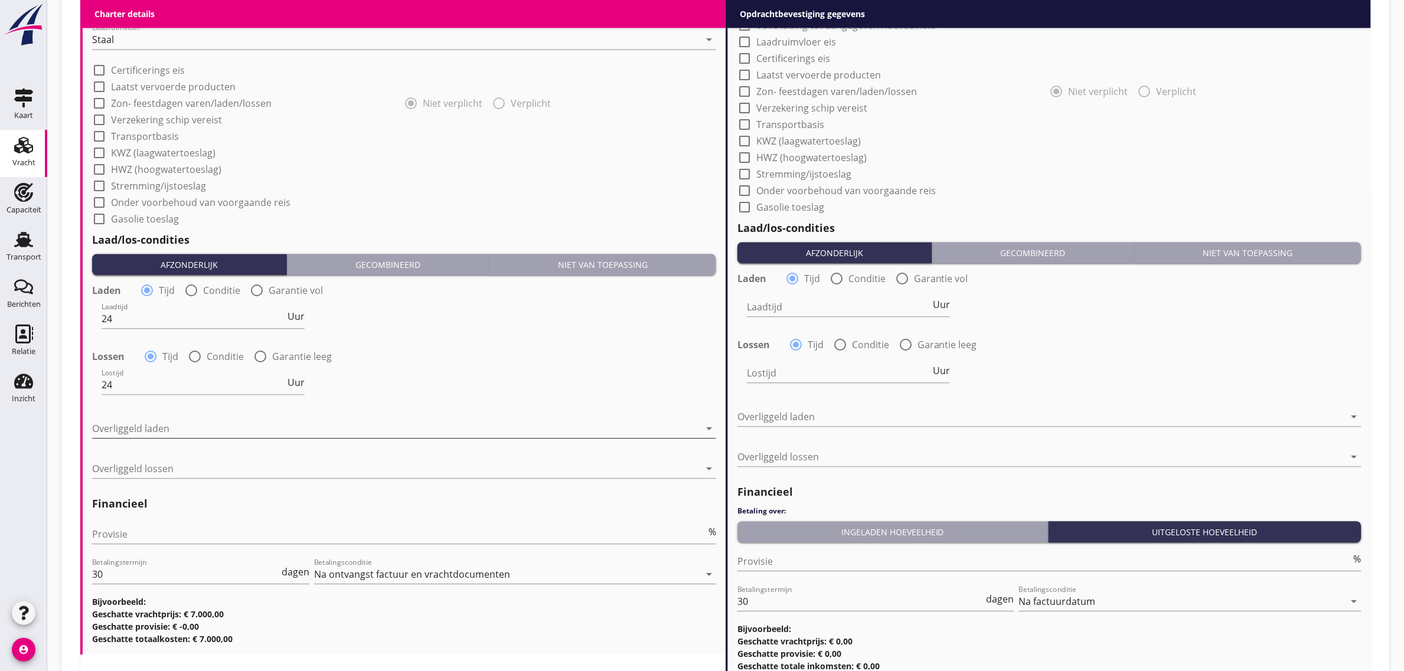
click at [158, 429] on div at bounding box center [395, 428] width 607 height 19
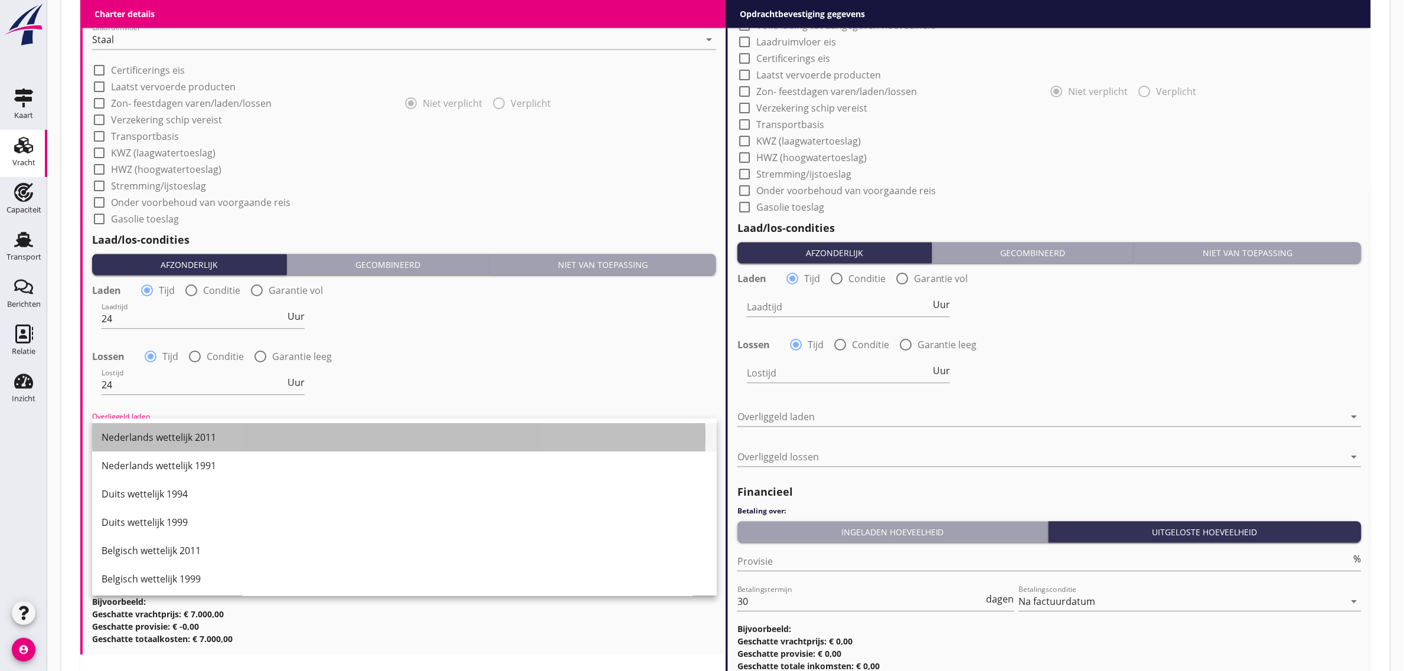
click at [175, 436] on div "Nederlands wettelijk 2011" at bounding box center [405, 437] width 606 height 14
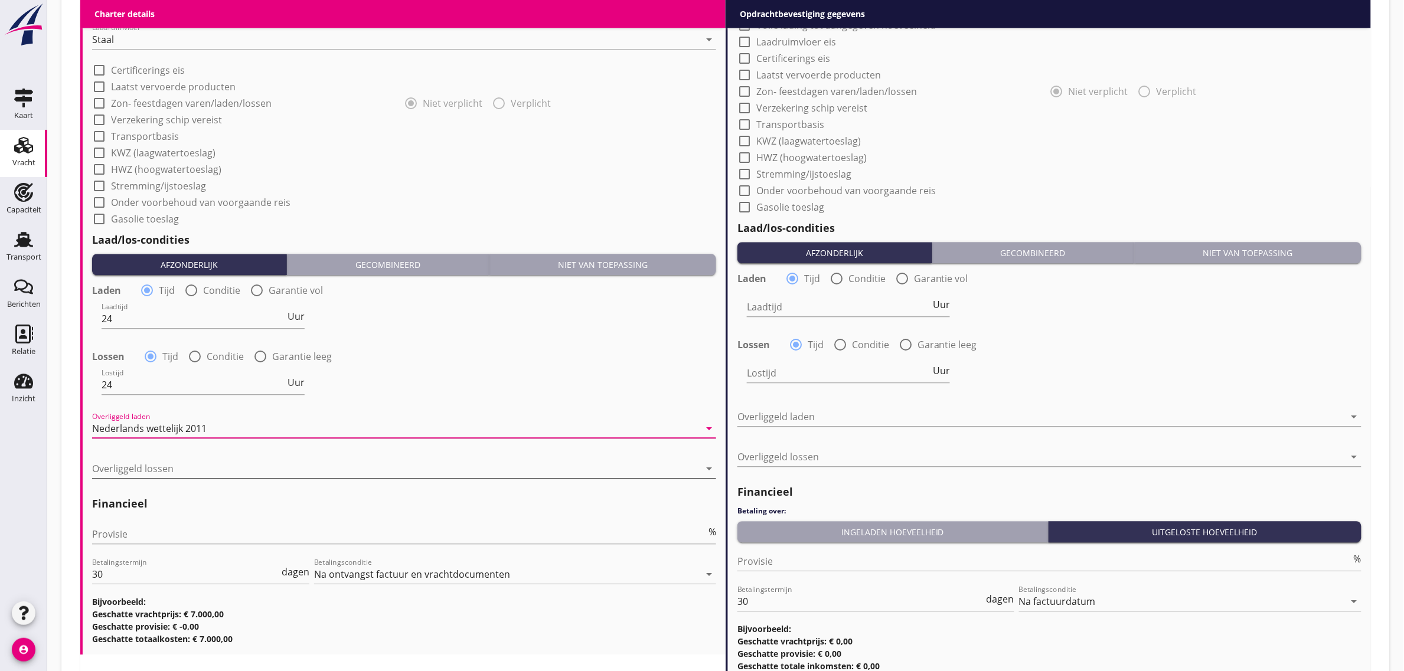
drag, startPoint x: 194, startPoint y: 453, endPoint x: 189, endPoint y: 469, distance: 16.6
click at [189, 469] on div "Overliggeld lossen arrow_drop_down" at bounding box center [404, 471] width 624 height 38
click at [189, 469] on div at bounding box center [395, 468] width 607 height 19
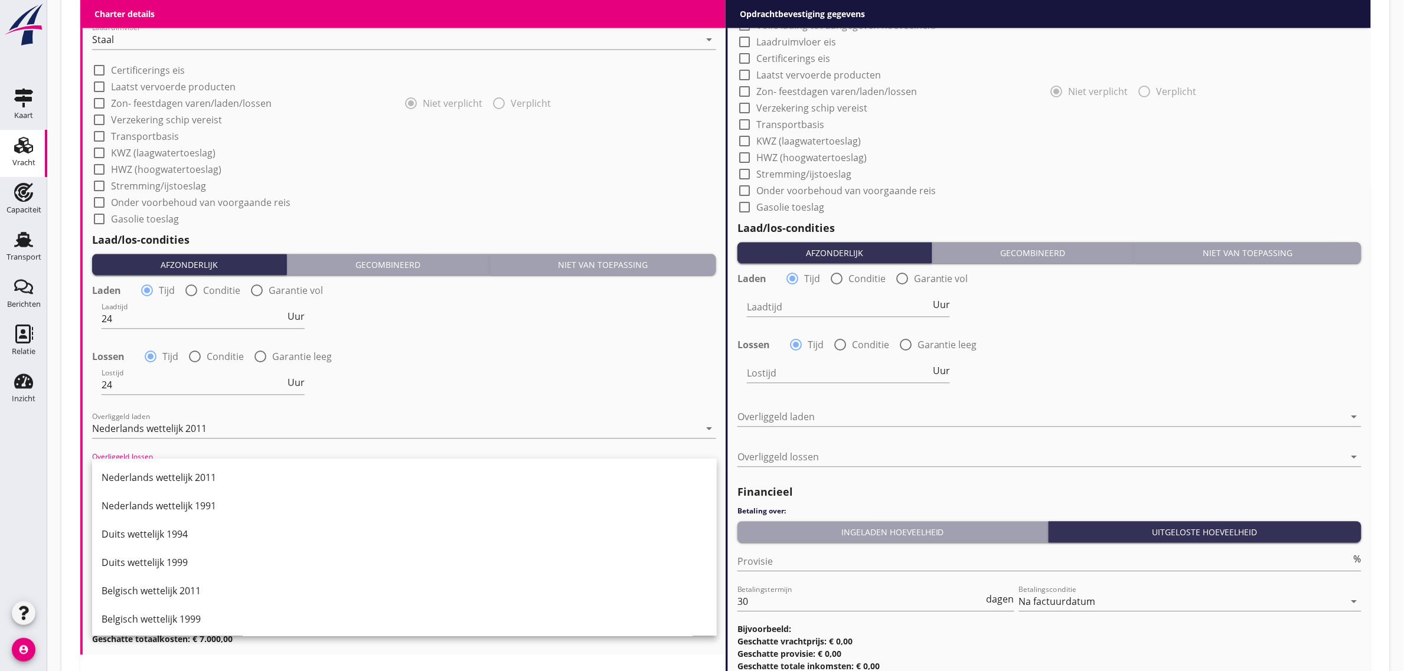
click at [223, 459] on div at bounding box center [395, 468] width 607 height 19
drag, startPoint x: 228, startPoint y: 470, endPoint x: 192, endPoint y: 529, distance: 69.0
click at [228, 471] on div "Nederlands wettelijk 2011" at bounding box center [405, 477] width 606 height 14
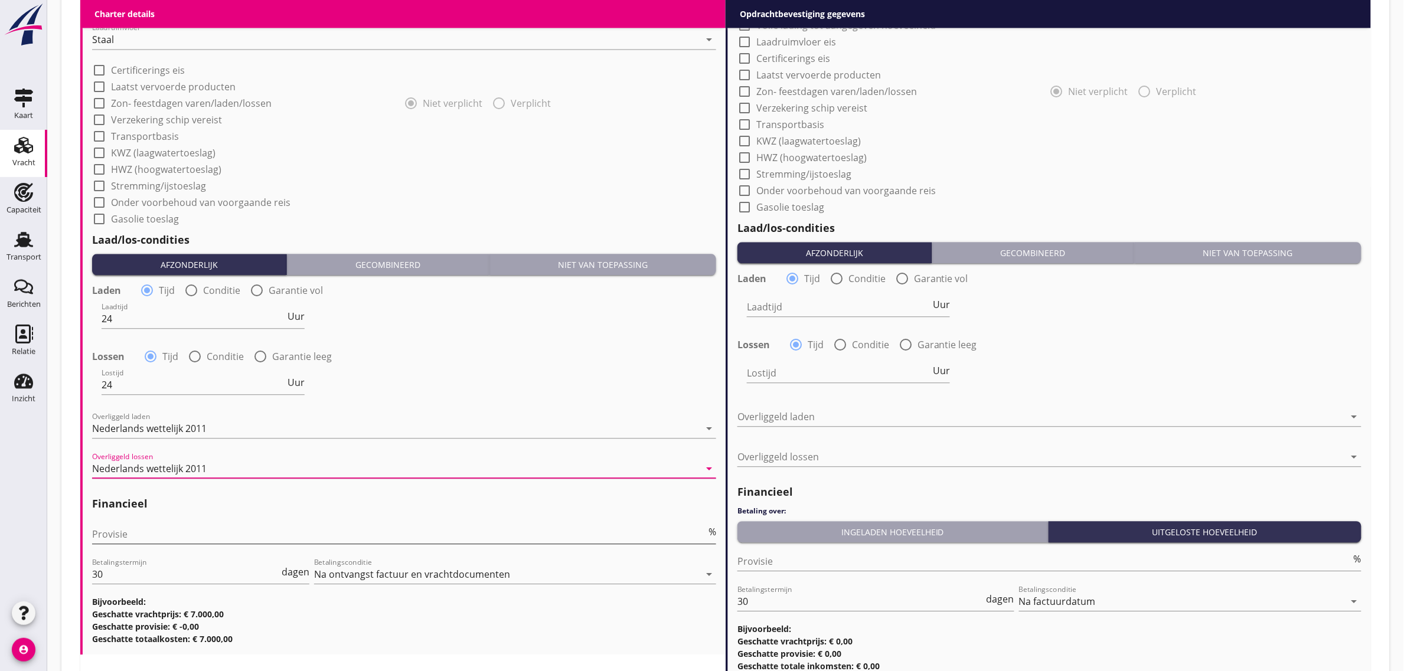
click at [155, 528] on input "Provisie" at bounding box center [399, 534] width 614 height 19
type input "5"
click at [473, 348] on div "Lossen radio_button_checked Tijd radio_button_unchecked Conditie radio_button_u…" at bounding box center [404, 355] width 624 height 17
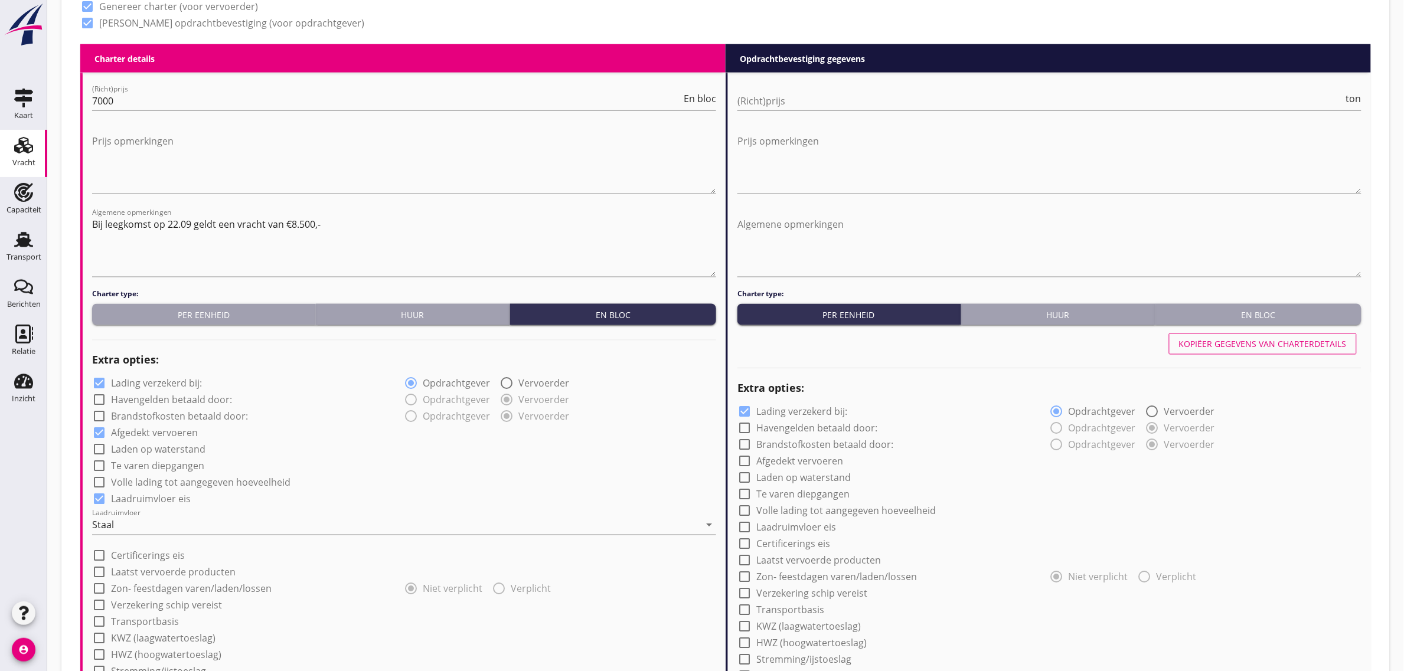
scroll to position [558, 0]
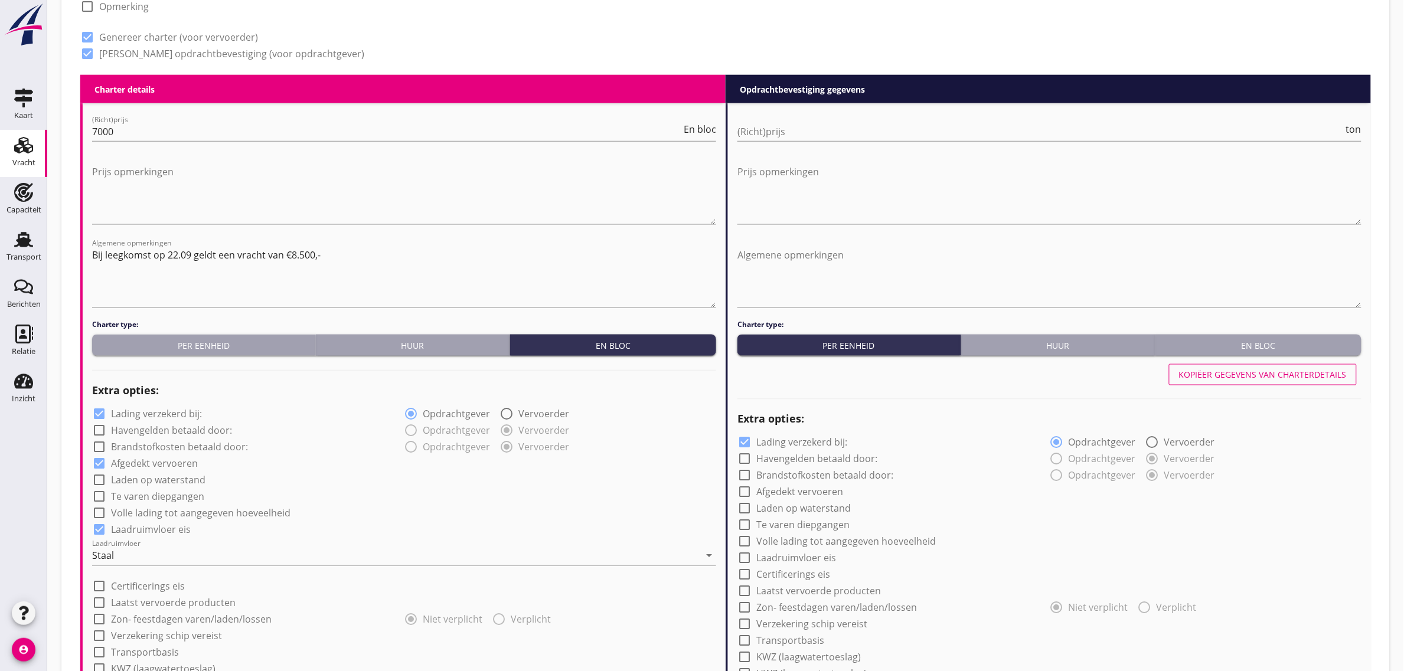
click at [1253, 369] on div "Kopiëer gegevens van charterdetails" at bounding box center [1263, 375] width 168 height 12
checkbox input "true"
type input "24"
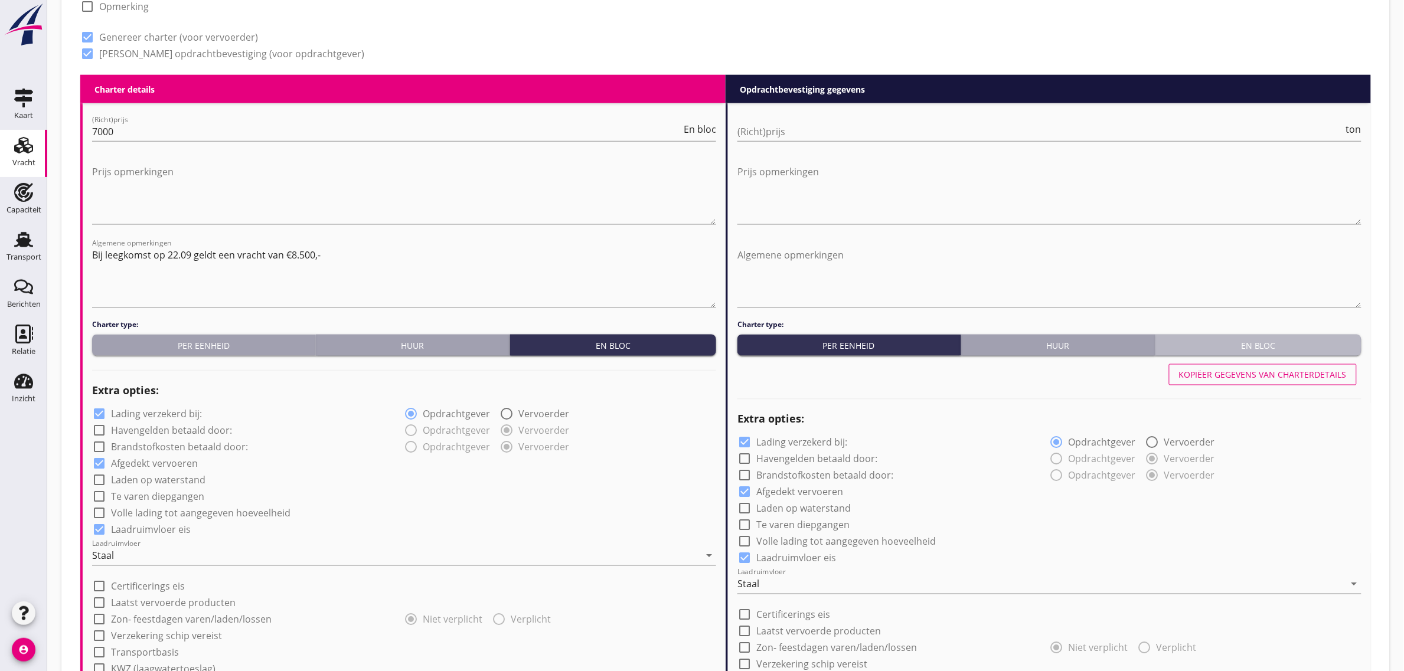
click at [1247, 347] on div "En bloc" at bounding box center [1258, 345] width 197 height 12
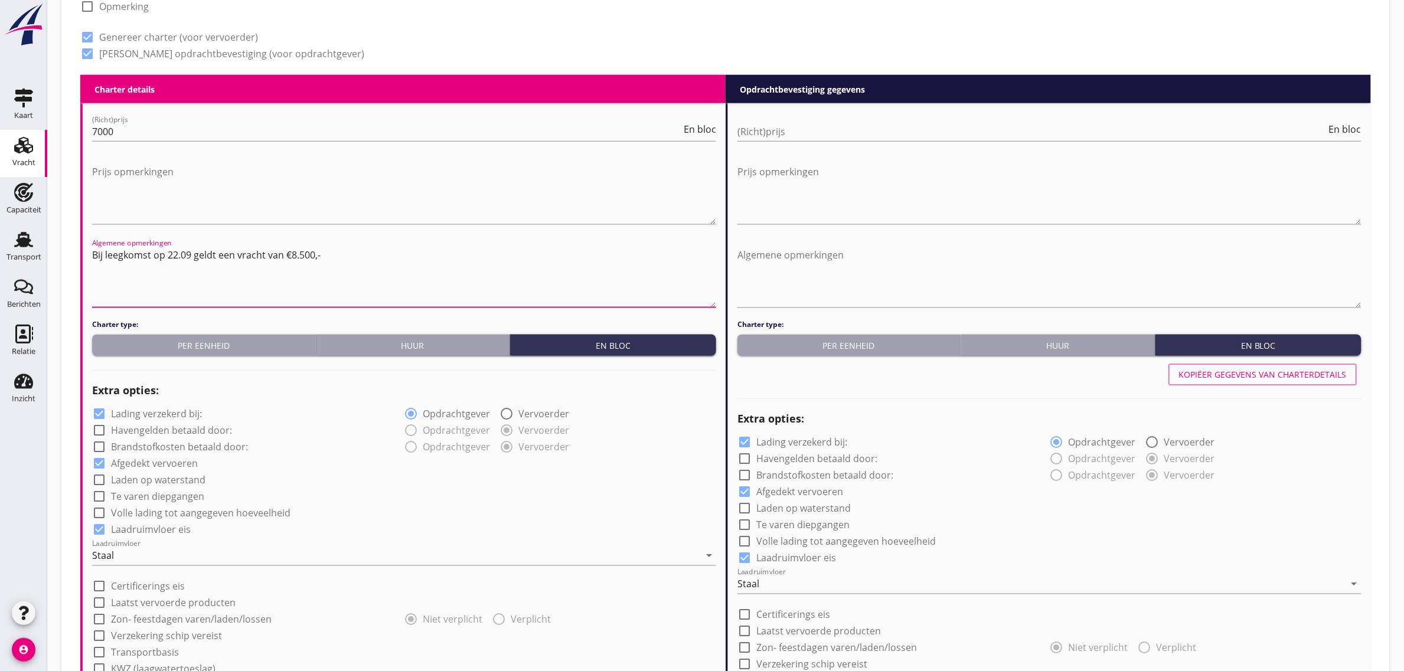
drag, startPoint x: 253, startPoint y: 258, endPoint x: 84, endPoint y: 250, distance: 169.0
click at [84, 250] on div "(Richt)prijs 7000 En bloc Prijs opmerkingen Algemene opmerkingen Bij leegkomst …" at bounding box center [404, 637] width 643 height 1068
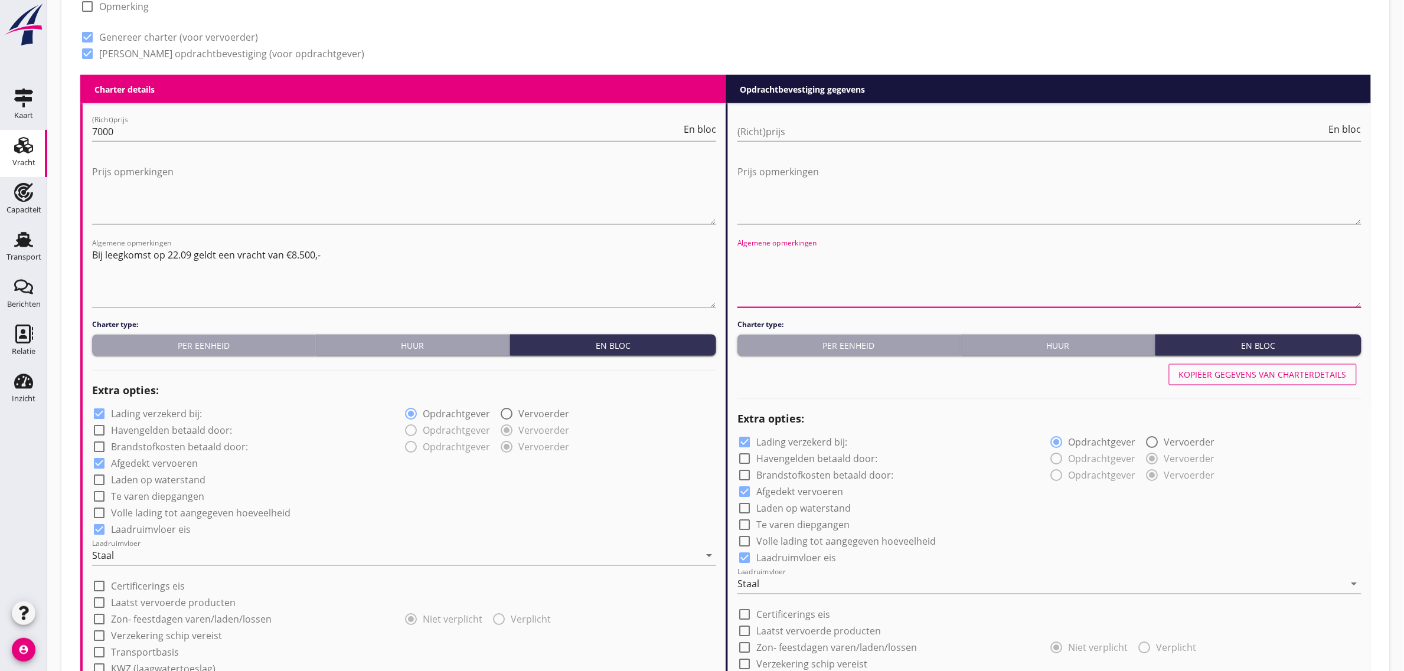
click at [871, 266] on textarea "Algemene opmerkingen" at bounding box center [1049, 277] width 624 height 62
paste textarea "Bij leegkomst op 22.09 geldt een vracht van €8.500,-"
type textarea "Bij leegkomst op 22.09 geldt een vracht van €8.500,-"
click at [786, 130] on input "(Richt)prijs" at bounding box center [1031, 131] width 589 height 19
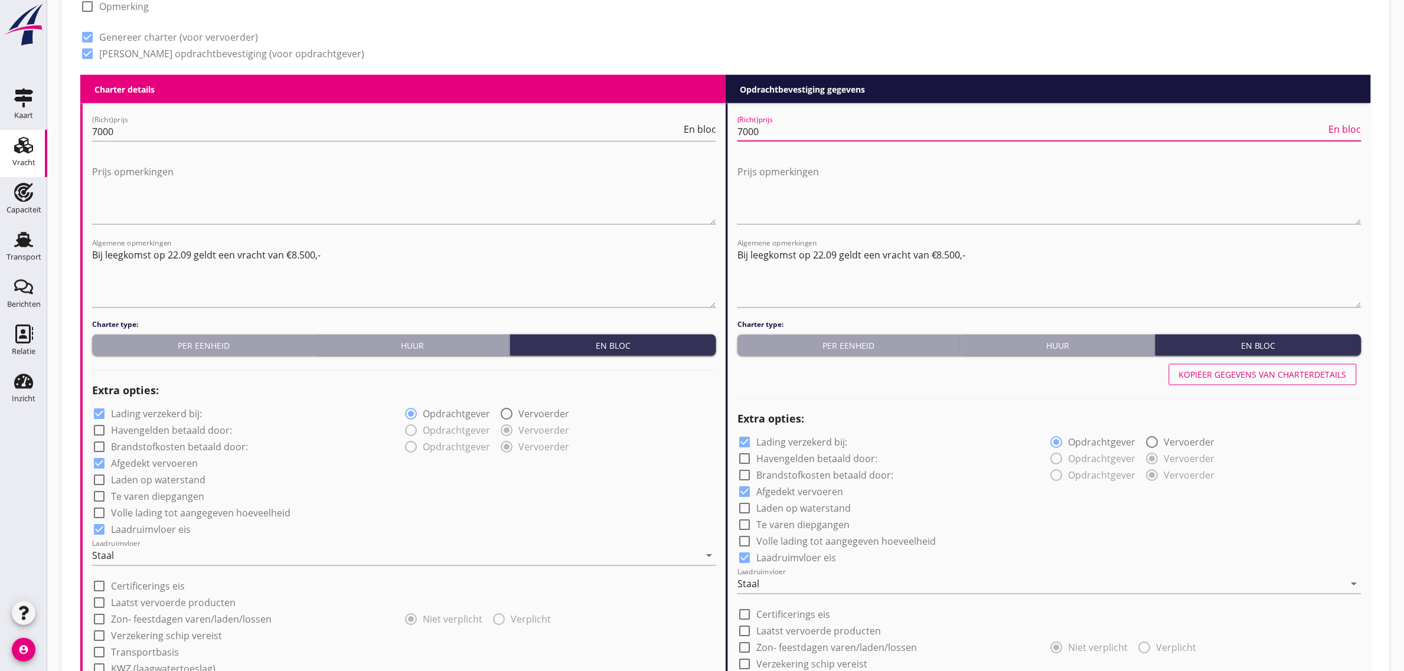
type input "7000"
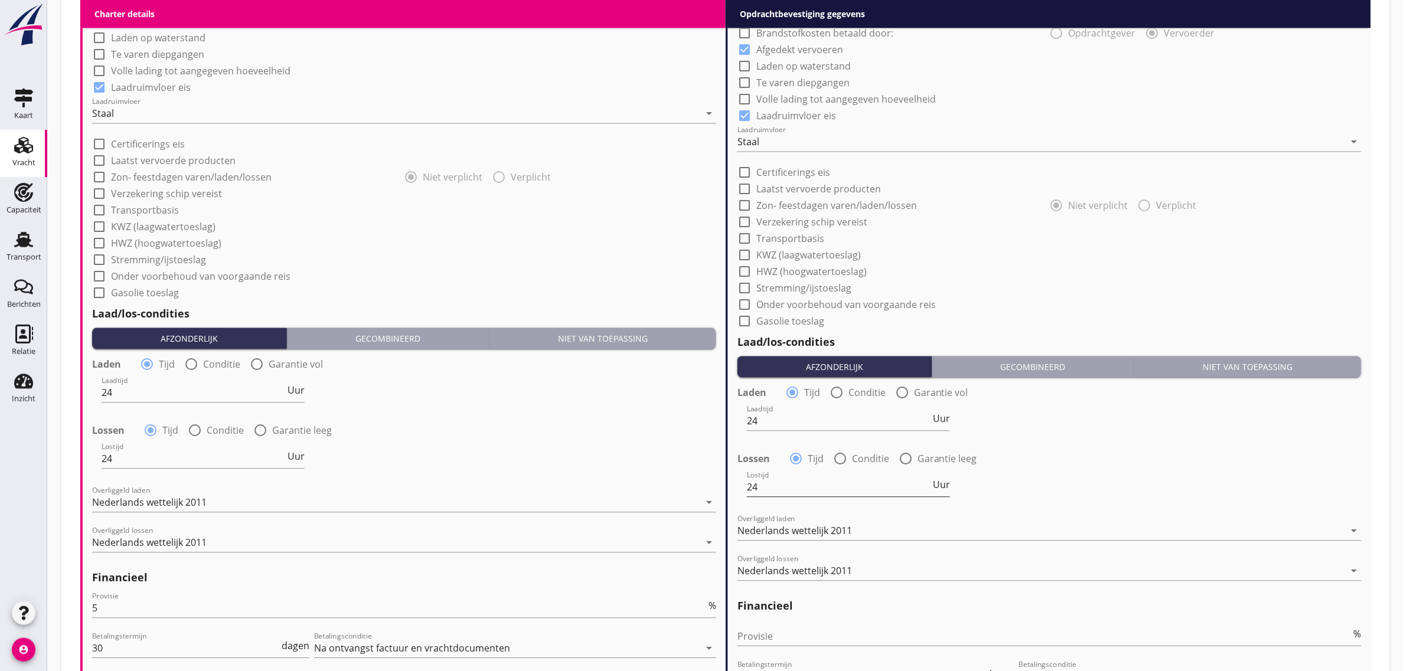
scroll to position [1, 0]
click at [774, 641] on input "Provisie" at bounding box center [1044, 636] width 614 height 19
type input "0"
click at [1107, 396] on div "Laden radio_button_checked Tijd radio_button_unchecked Conditie radio_button_un…" at bounding box center [1049, 391] width 624 height 17
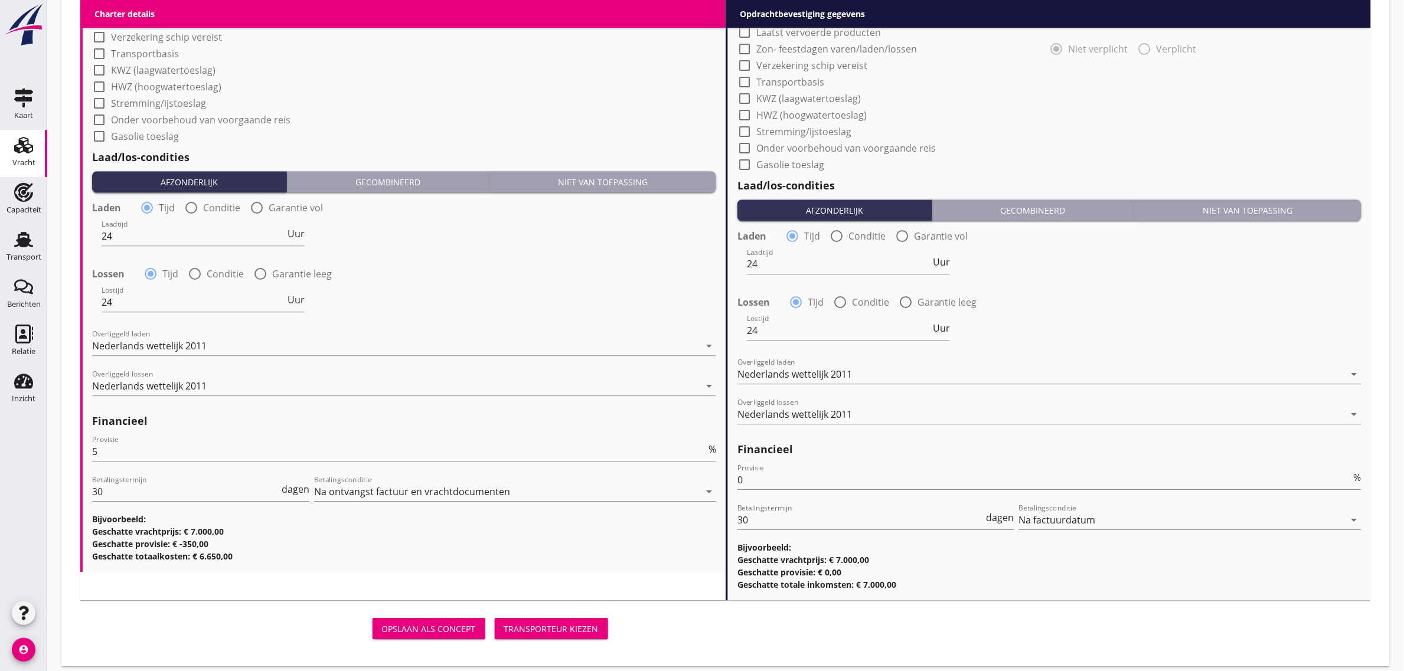
scroll to position [1165, 0]
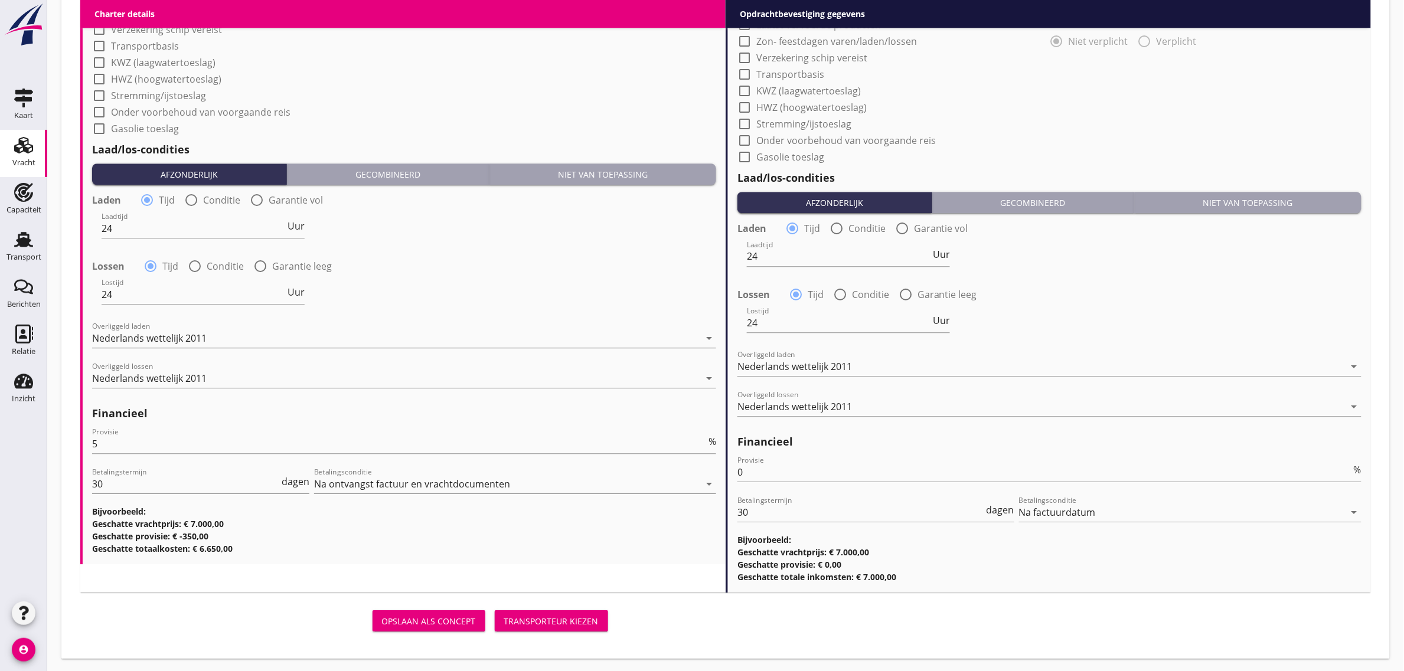
click at [585, 623] on div "Transporteur kiezen" at bounding box center [551, 621] width 94 height 12
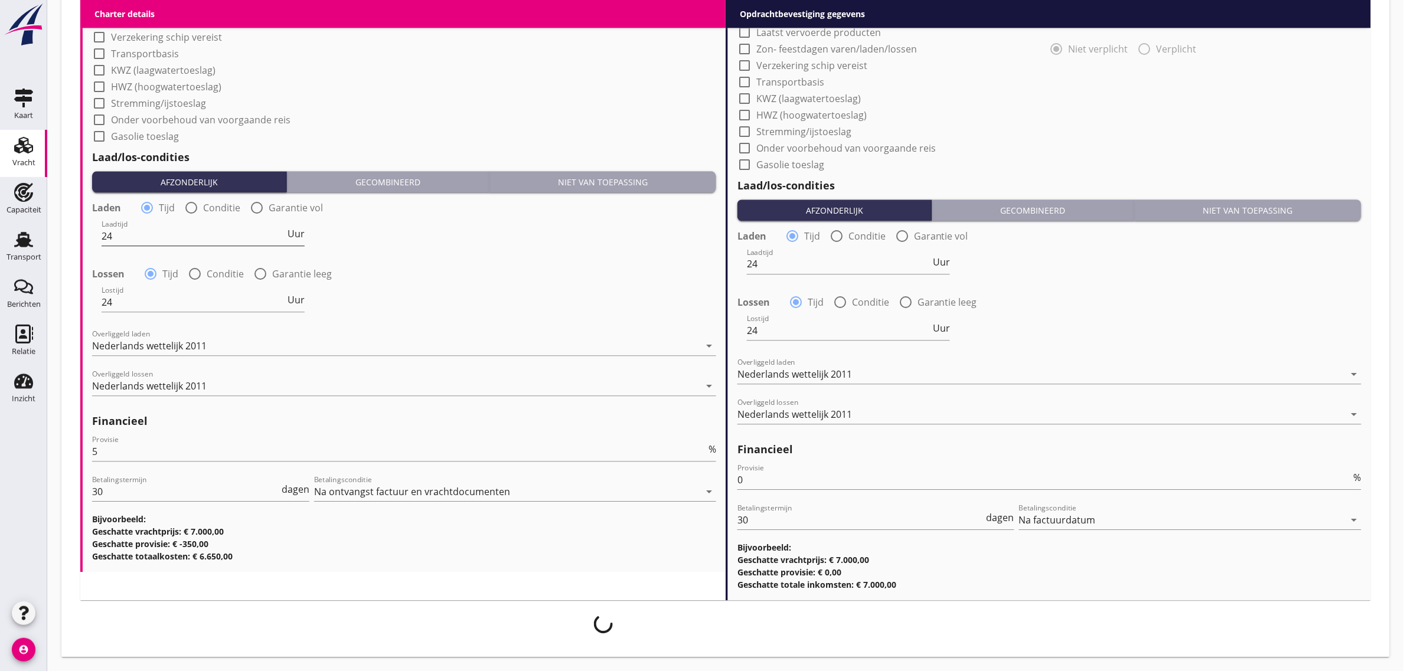
scroll to position [1156, 0]
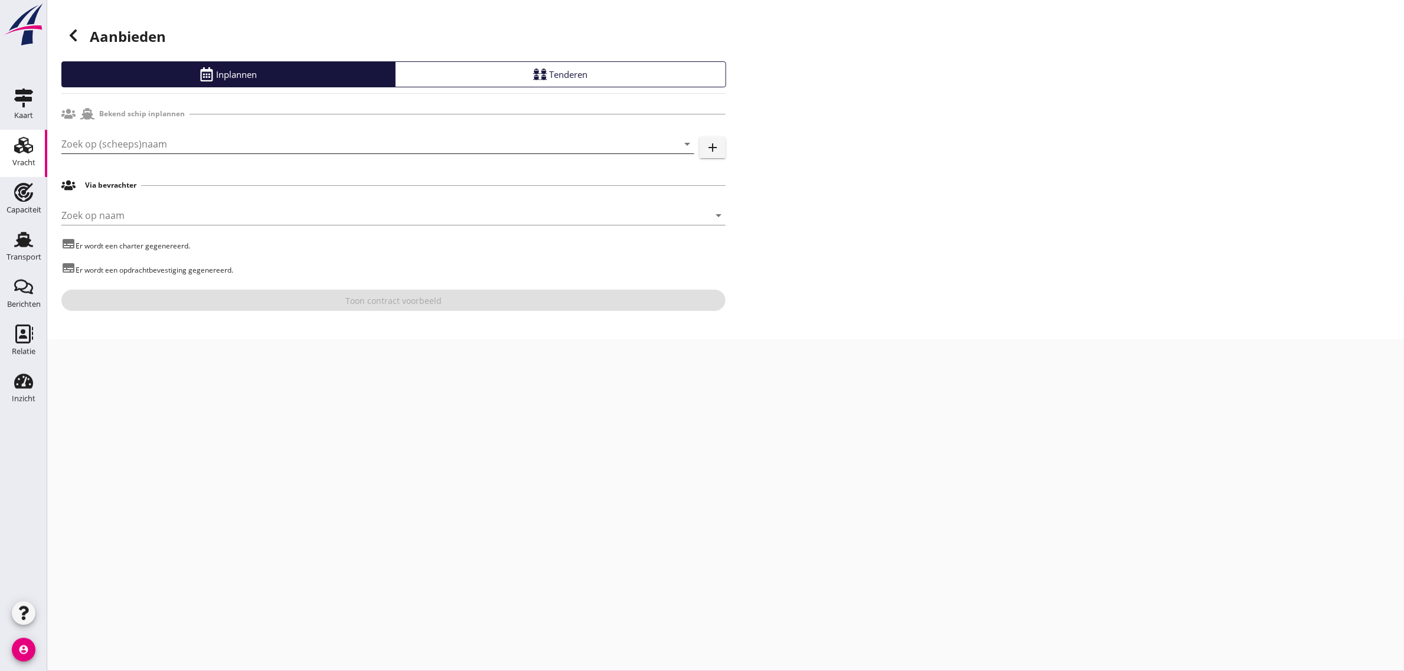
click at [125, 146] on input "Zoek op (scheeps)naam" at bounding box center [361, 144] width 600 height 19
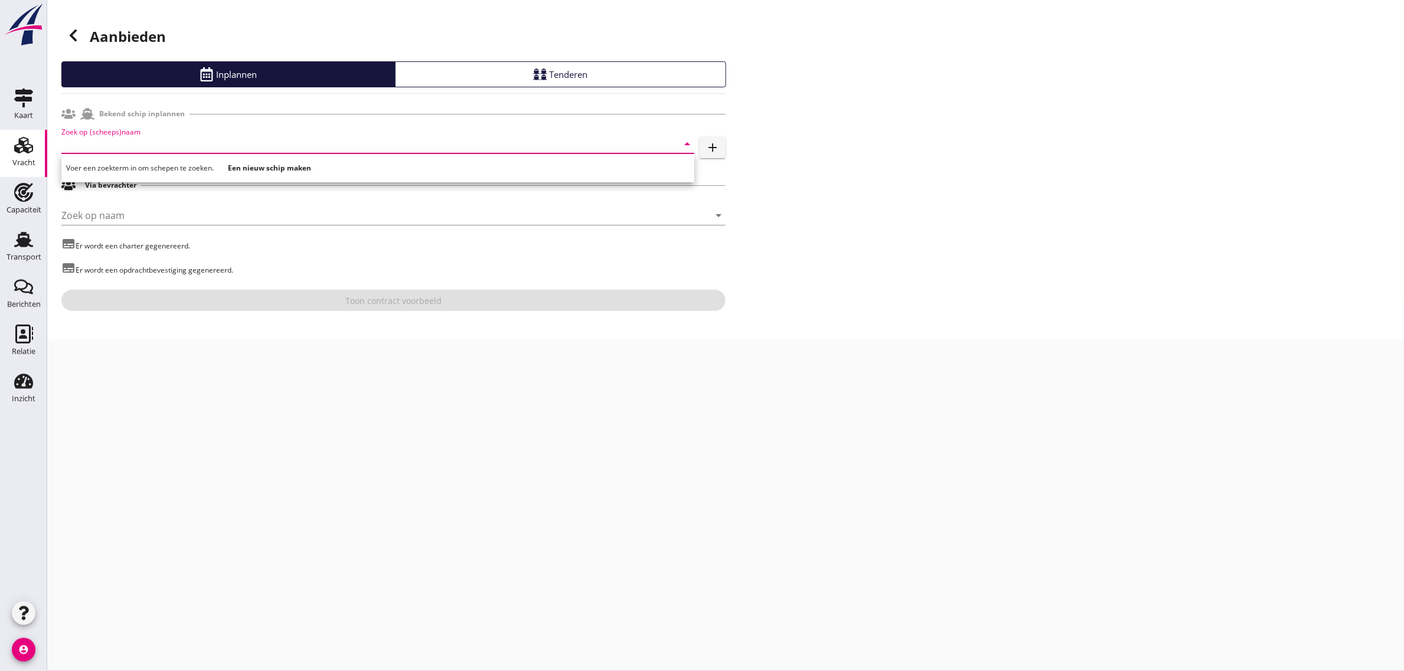
type input "r"
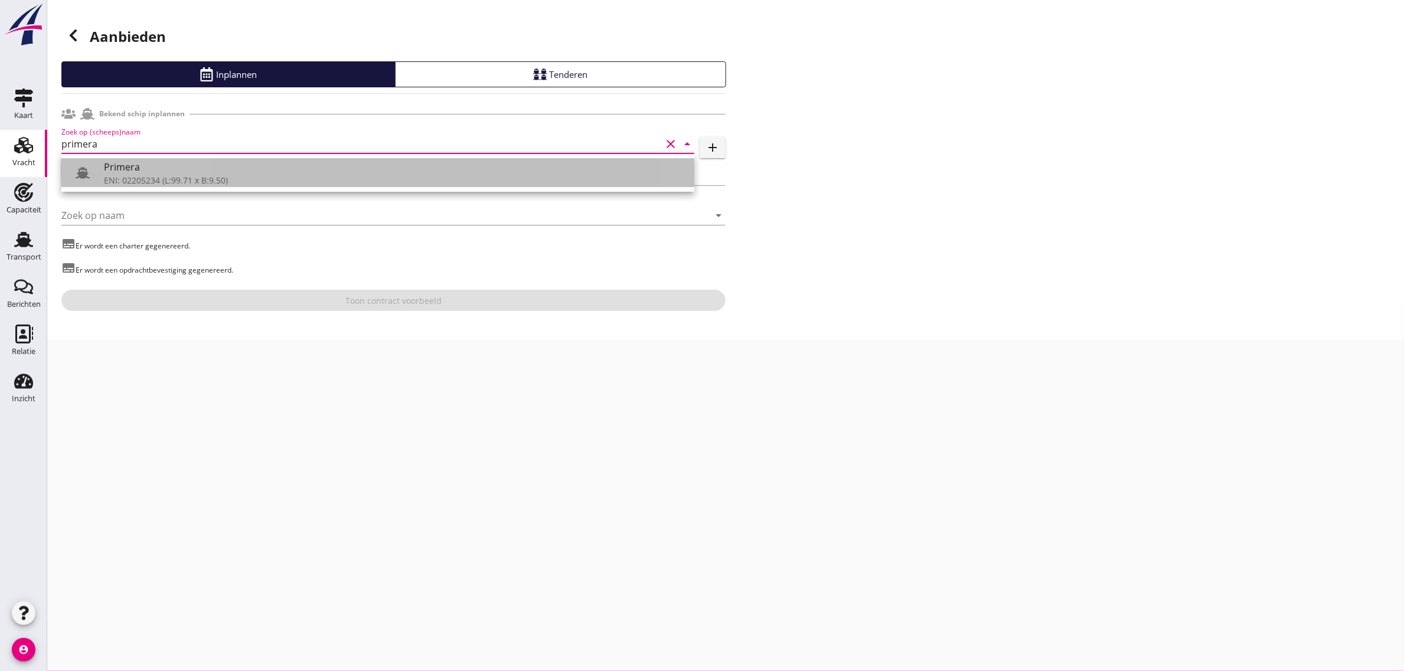
click at [140, 166] on div "Primera" at bounding box center [394, 167] width 581 height 14
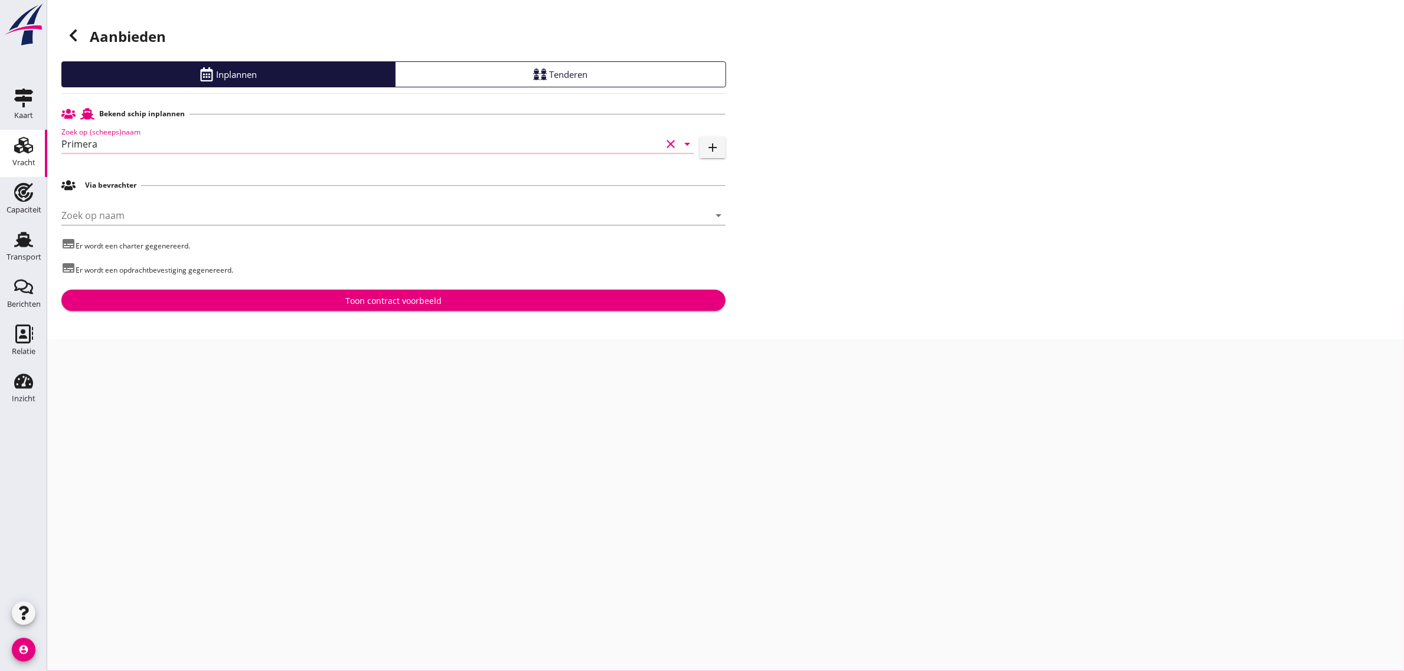
type input "Primera"
click at [406, 299] on div "Toon contract voorbeeld" at bounding box center [393, 301] width 96 height 12
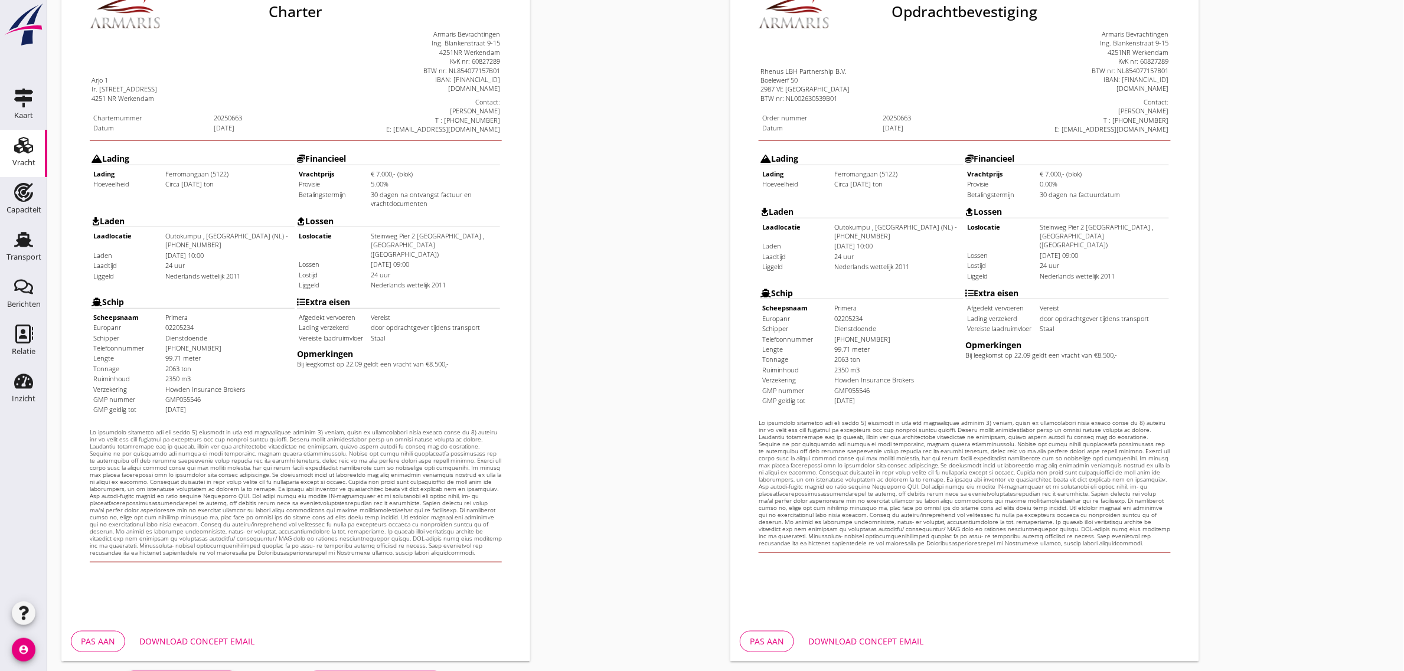
scroll to position [202, 0]
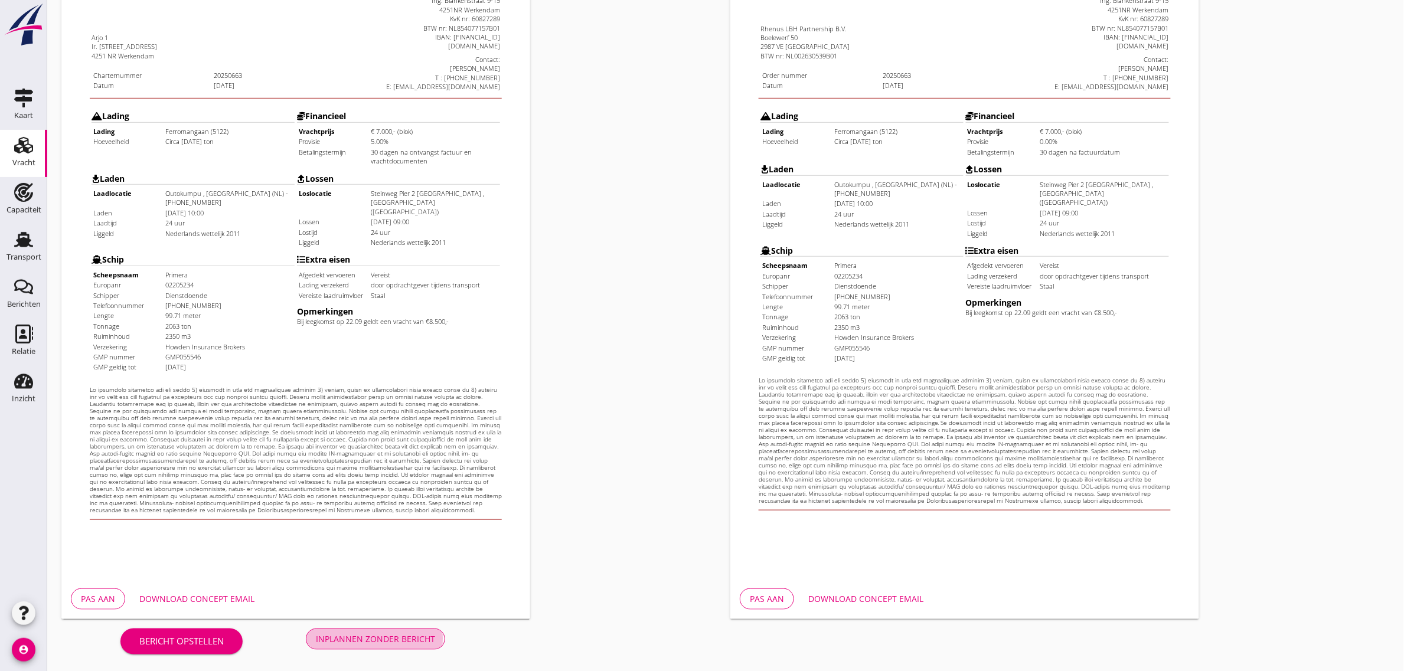
click at [416, 635] on div "Inplannen zonder bericht" at bounding box center [375, 639] width 119 height 12
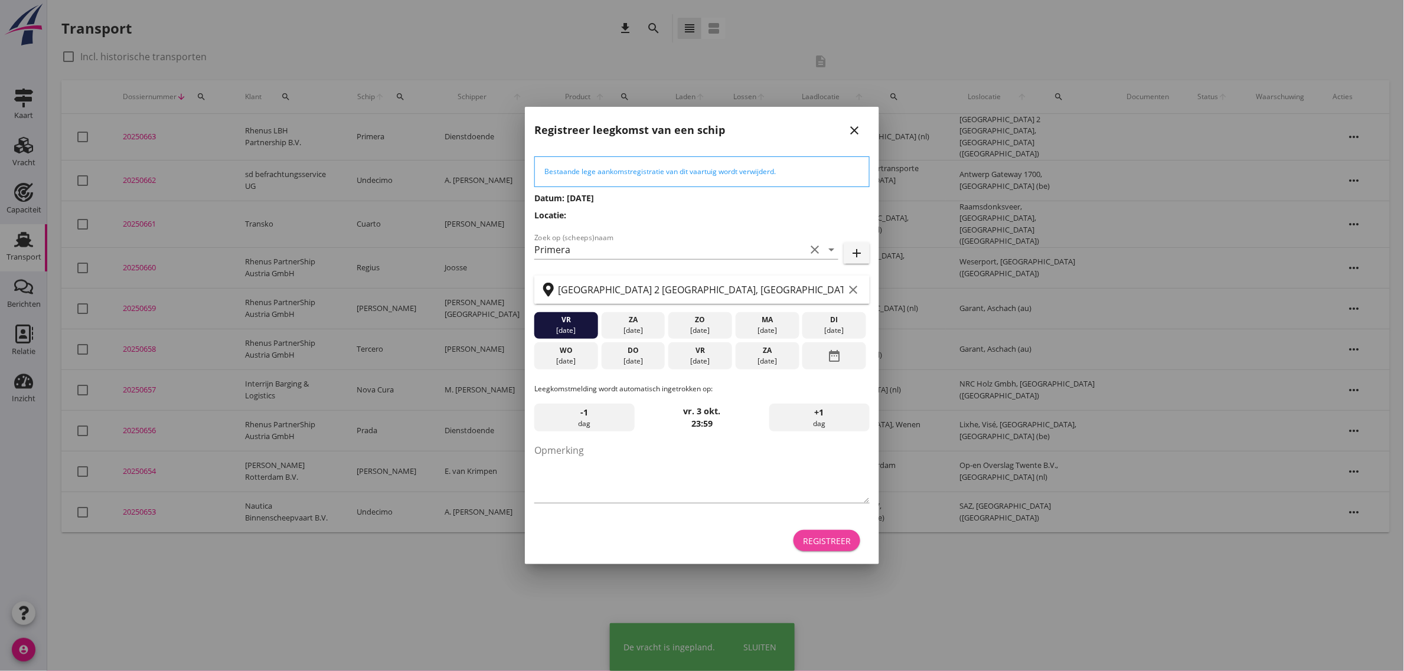
click at [837, 550] on button "Registreer" at bounding box center [826, 540] width 67 height 21
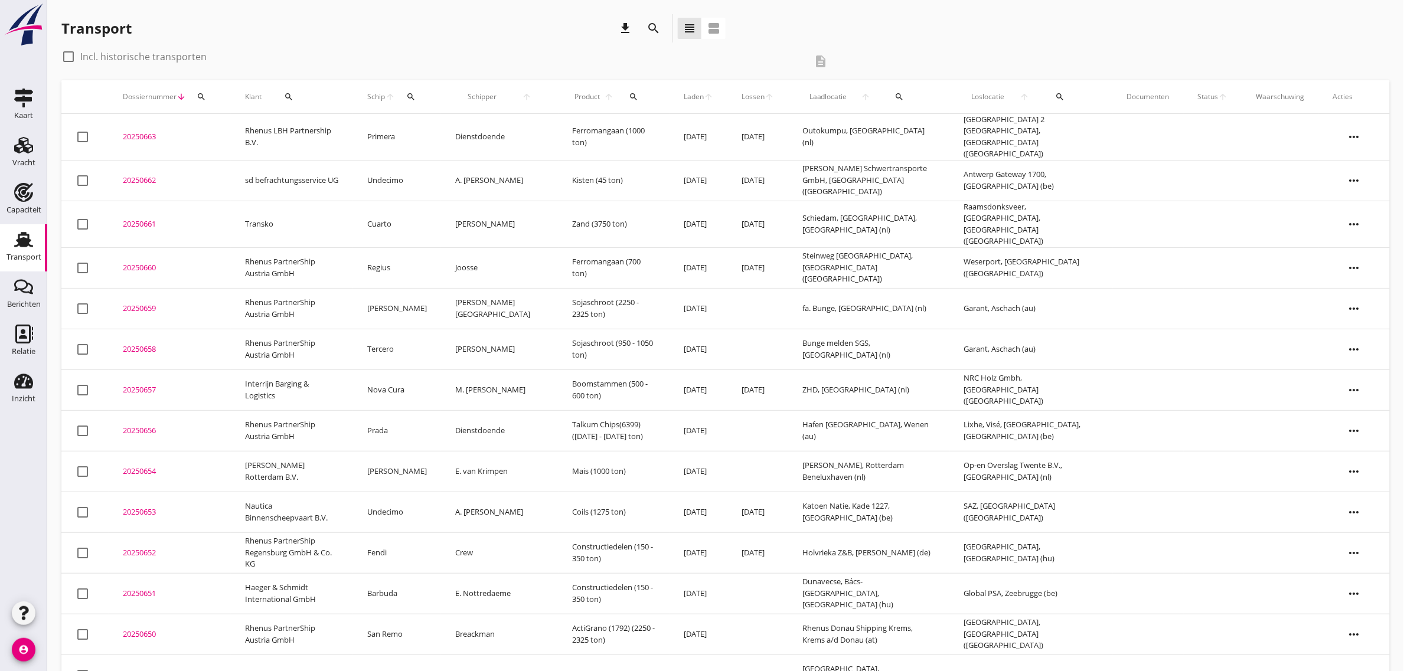
click at [302, 122] on td "Rhenus LBH Partnership B.V." at bounding box center [292, 137] width 122 height 47
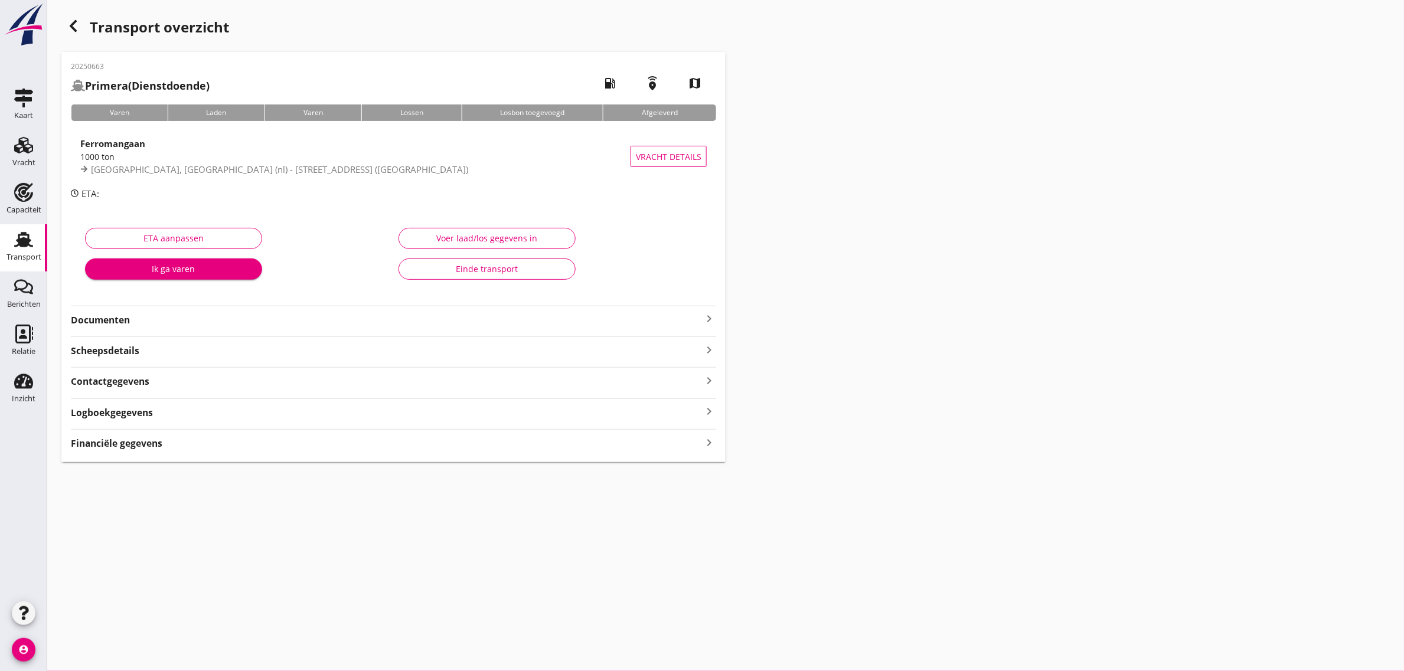
click at [99, 315] on strong "Documenten" at bounding box center [386, 320] width 631 height 14
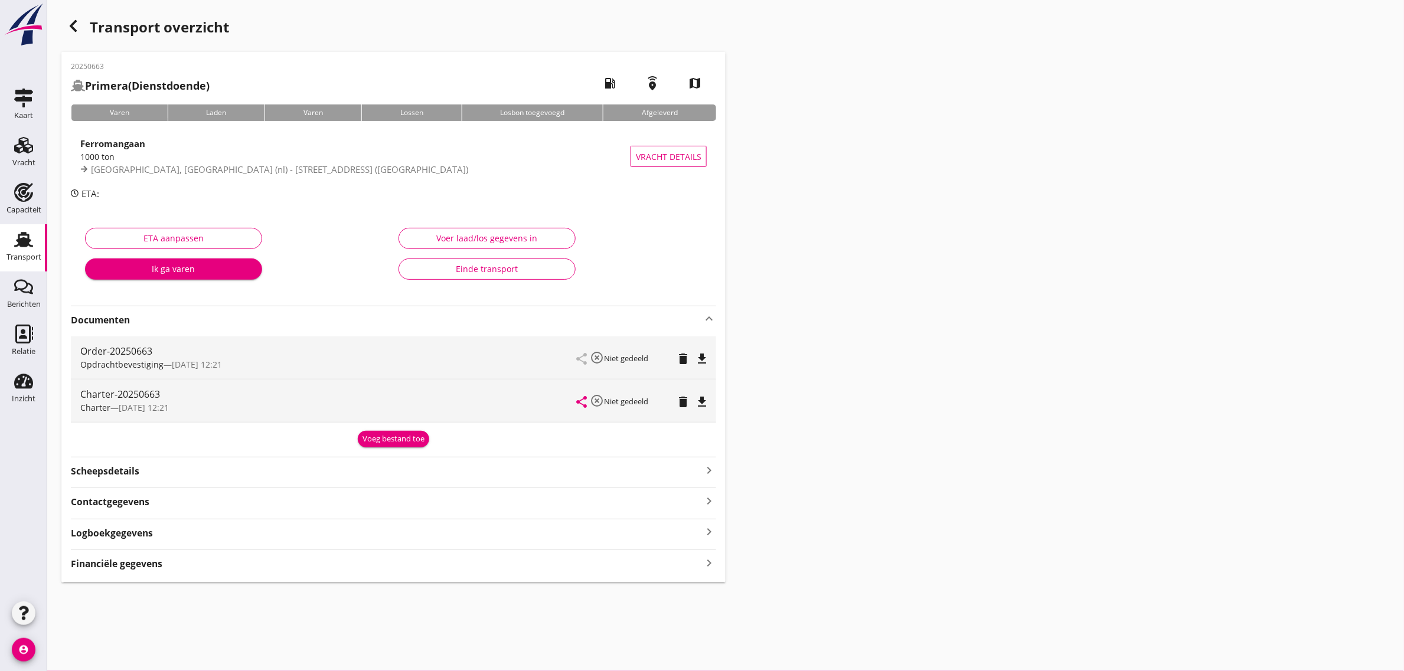
click at [698, 400] on icon "file_download" at bounding box center [702, 402] width 14 height 14
click at [0, 242] on link "Transport Transport" at bounding box center [23, 247] width 47 height 47
